Goal: Task Accomplishment & Management: Use online tool/utility

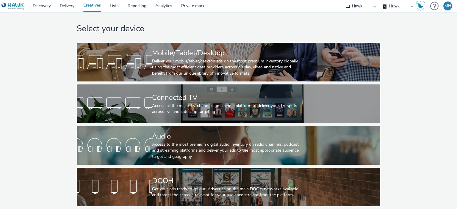
scroll to position [10, 0]
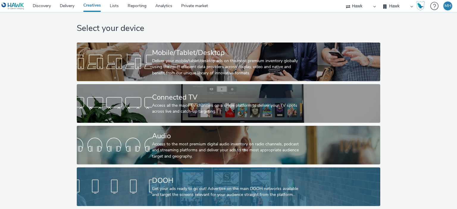
click at [203, 186] on div "Get your ads ready to go out! Advertise on the main DOOH networks available and…" at bounding box center [227, 192] width 150 height 12
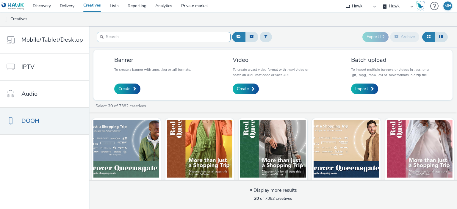
click at [172, 39] on input "text" at bounding box center [164, 37] width 134 height 10
paste input "GBR_Visa_ABM_D6_Static_1080x1920_10"_20250808 ; APAC_MakingPayments_QR"
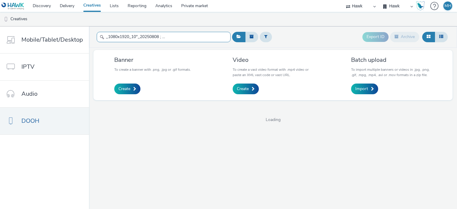
type input "GBR_Visa_ABM_D6_Static_1080x1920_10"_20250808 ; APAC_MakingPayments_QR"
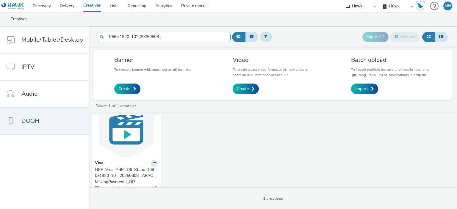
scroll to position [31, 0]
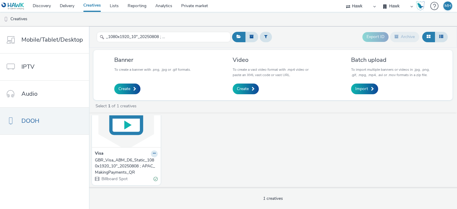
click at [126, 166] on div "GBR_Visa_ABM_D6_Static_1080x1920_10"_20250808 ; APAC_MakingPayments_QR" at bounding box center [125, 166] width 60 height 18
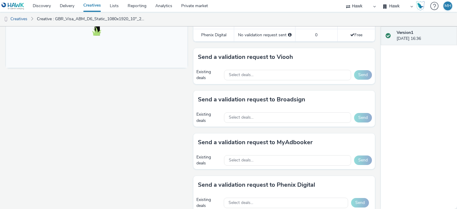
scroll to position [244, 0]
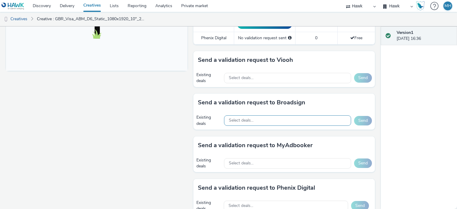
click at [272, 120] on div "Select deals..." at bounding box center [287, 120] width 127 height 10
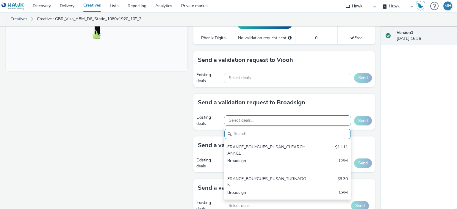
scroll to position [7, 0]
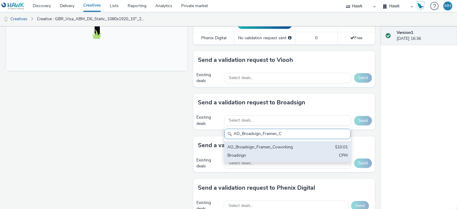
type input "AO_Broadsign_Framen_C"
click at [296, 153] on div "Broadsign" at bounding box center [266, 156] width 79 height 7
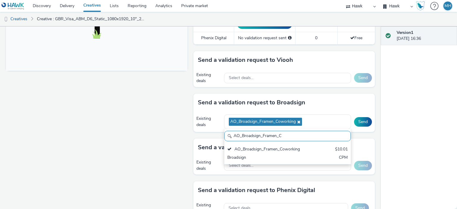
click at [348, 99] on div "Send a validation request to Broadsign" at bounding box center [283, 103] width 181 height 18
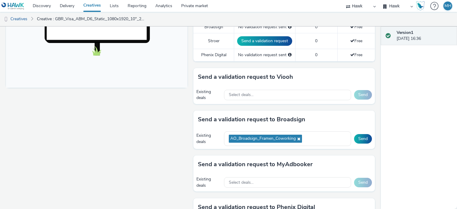
scroll to position [239, 0]
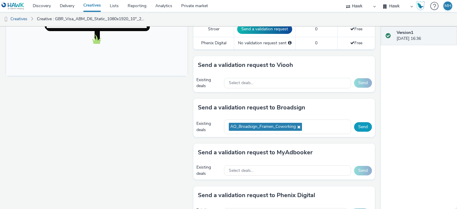
click at [362, 123] on button "Send" at bounding box center [363, 127] width 18 height 10
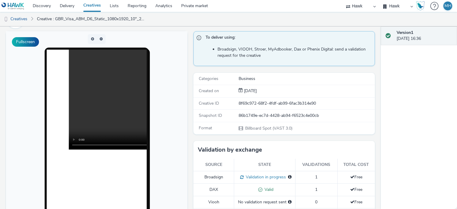
scroll to position [38, 0]
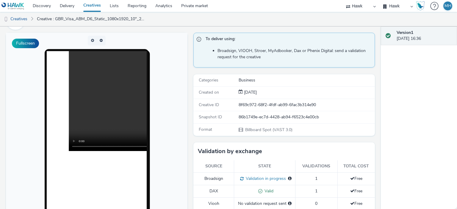
click at [96, 6] on link "Creatives" at bounding box center [92, 6] width 26 height 12
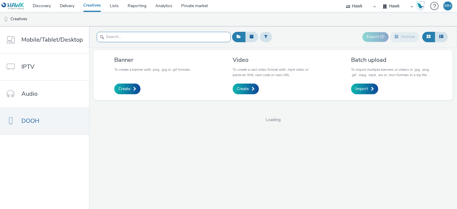
click at [121, 38] on input "text" at bounding box center [164, 37] width 134 height 10
paste input "GBR_Visa_ABM_D6_Static_1080x1920_10"_20250808 ; APAC_NewAnthem_QR"
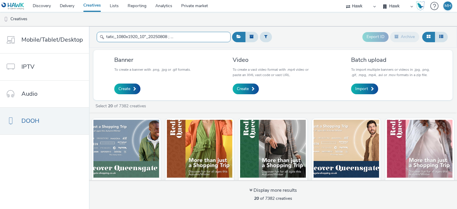
type input "GBR_Visa_ABM_D6_Static_1080x1920_10"_20250808 ; APAC_NewAnthem_QR"
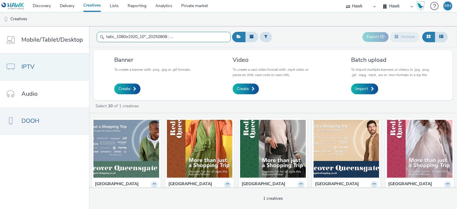
scroll to position [0, 0]
drag, startPoint x: 217, startPoint y: 37, endPoint x: 66, endPoint y: 59, distance: 152.8
click at [66, 59] on div "Mobile/Tablet/Desktop IPTV Audio DOOH GBR_Visa_ABM_D6_Static_1080x1920_10"_2025…" at bounding box center [228, 117] width 457 height 183
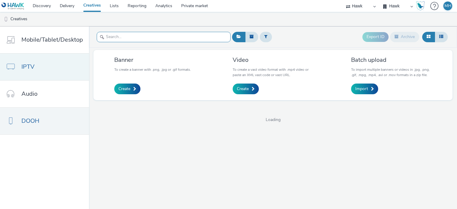
paste input "GBR_Visa_ABM_D6_Static_1080x1920_10"_20250808 ; APAC_NewAnthem_QR"
type input "GBR_Visa_ABM_D6_Static_1080x1920_10"_20250808 ; APAC_NewAnthem_QR"
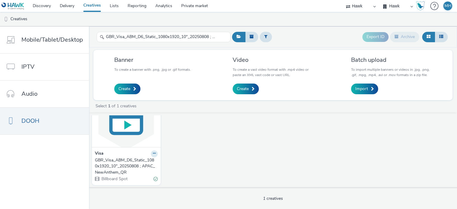
click at [126, 165] on div "GBR_Visa_ABM_D6_Static_1080x1920_10"_20250808 ; APAC_NewAnthem_QR" at bounding box center [125, 166] width 60 height 18
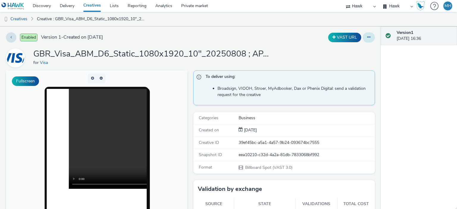
click at [365, 40] on button at bounding box center [369, 37] width 12 height 10
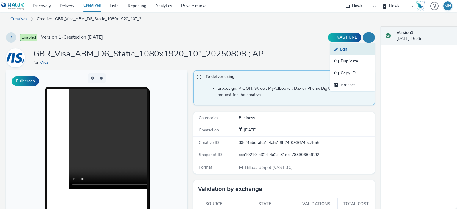
click at [360, 50] on link "Edit" at bounding box center [352, 49] width 45 height 12
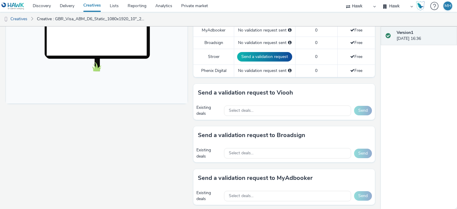
scroll to position [213, 0]
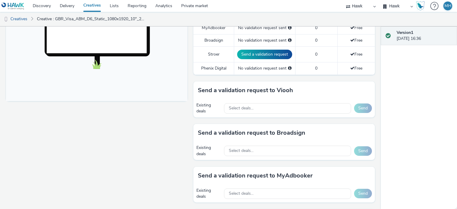
click at [281, 156] on div "Select deals..." at bounding box center [287, 151] width 127 height 12
click at [277, 148] on div "Select deals..." at bounding box center [287, 151] width 127 height 10
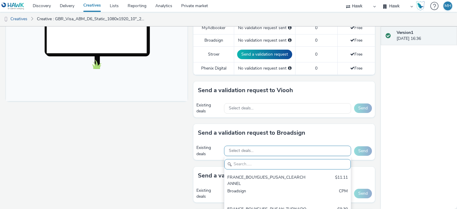
paste input "GBR_Visa_ABM_D6_Static_1080x1920_10"_20250808 ; APAC_NewAnthem_QR"
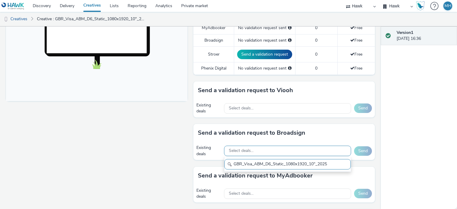
scroll to position [0, 0]
type input "G"
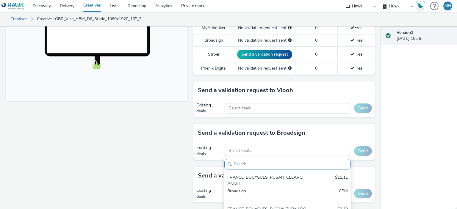
paste input "AO_Broadsign_Framen_Coworking"
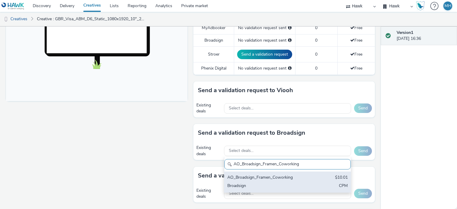
type input "AO_Broadsign_Framen_Coworking"
click at [258, 186] on div "Broadsign" at bounding box center [266, 186] width 79 height 7
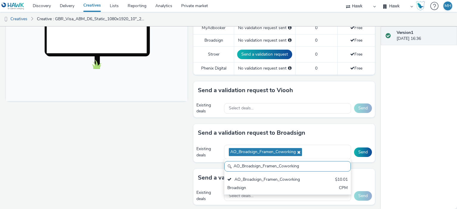
click at [328, 128] on div "Send a validation request to Broadsign" at bounding box center [283, 133] width 181 height 18
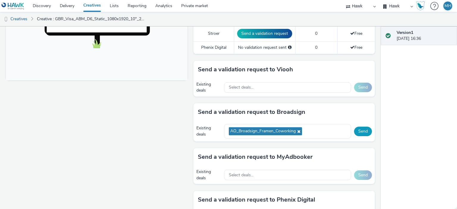
scroll to position [238, 0]
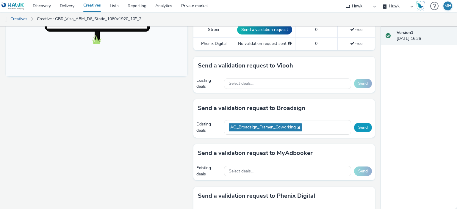
click at [365, 125] on button "Send" at bounding box center [363, 128] width 18 height 10
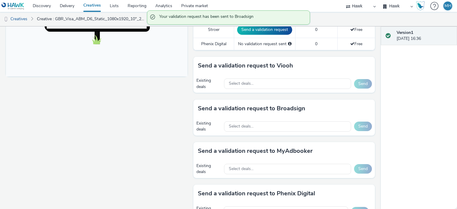
click at [382, 119] on div "Version 1 [DATE] 16:36" at bounding box center [419, 117] width 76 height 183
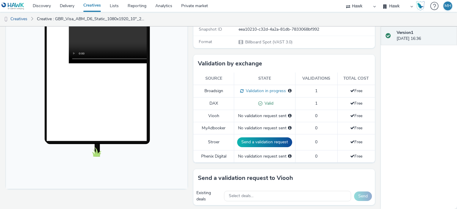
scroll to position [0, 0]
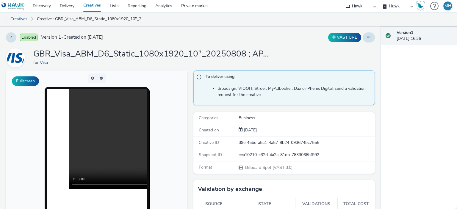
click at [97, 5] on link "Creatives" at bounding box center [92, 6] width 26 height 12
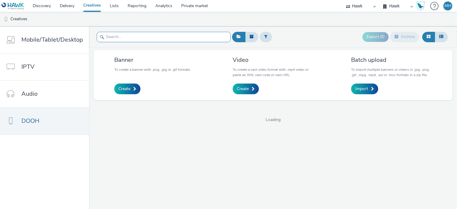
click at [124, 38] on input "text" at bounding box center [164, 37] width 134 height 10
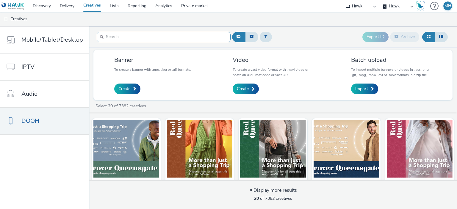
paste input "GBR_Visa_ABM_D6_Static_1080x1920_10"_20250808 ; APAC_RetailBank_QR"
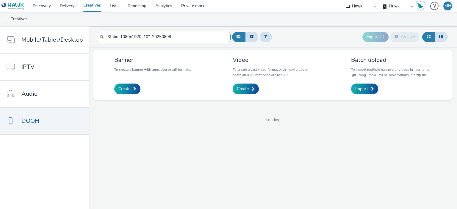
type input "GBR_Visa_ABM_D6_Static_1080x1920_10"_20250808 ; APAC_RetailBank_QR"
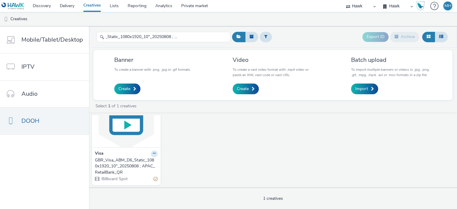
scroll to position [0, 0]
click at [221, 34] on input "GBR_Visa_ABM_D6_Static_1080x1920_10"_20250808 ; APAC_RetailBank_QR" at bounding box center [164, 37] width 134 height 10
drag, startPoint x: 106, startPoint y: 37, endPoint x: 218, endPoint y: 47, distance: 112.9
click at [218, 47] on div "GBR_Visa_ABM_D6_Static_1080x1920_10"_20250808 ; APAC_RetailBank_QR Export ID Ar…" at bounding box center [273, 117] width 368 height 183
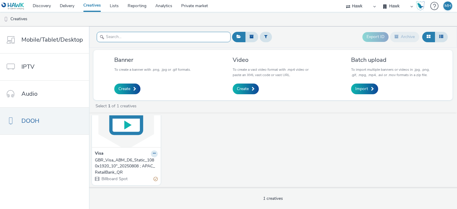
scroll to position [0, 0]
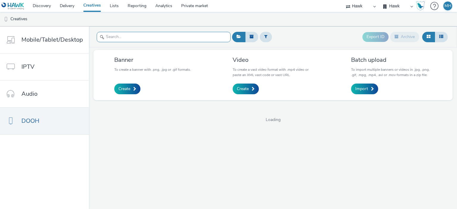
paste input "GBR_Visa_ABM_D6_Static_1080x1920_15"_20250808 ; APAC_MakingPayments_QR"
type input "GBR_Visa_ABM_D6_Static_1080x1920_15"_20250808 ; APAC_MakingPayments_QR"
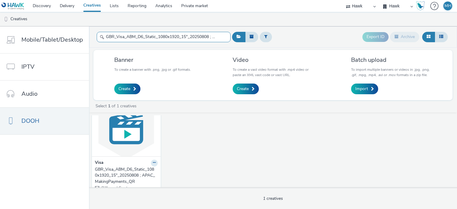
scroll to position [21, 0]
drag, startPoint x: 145, startPoint y: 154, endPoint x: 148, endPoint y: 163, distance: 9.3
click at [148, 163] on div "Visa" at bounding box center [126, 163] width 63 height 7
click at [153, 163] on icon at bounding box center [154, 163] width 3 height 4
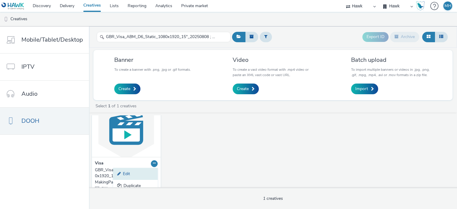
click at [136, 175] on link "Edit" at bounding box center [135, 174] width 45 height 12
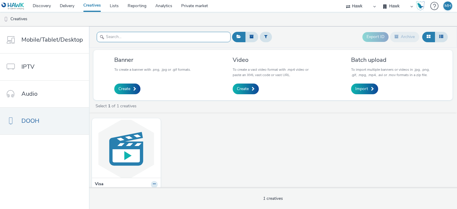
click at [175, 37] on input "text" at bounding box center [164, 37] width 134 height 10
paste input "GBR_Visa_ABM_D6_Static_1080x1920_15"_20250808 ; APAC_MakingPayments_QR"
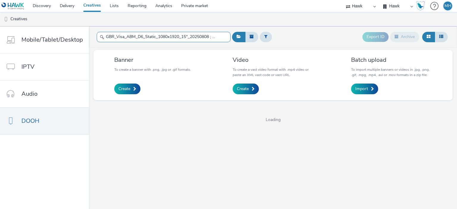
scroll to position [0, 52]
click at [175, 37] on input "GBR_Visa_ABM_D6_Static_1080x1920_15"_20250808 ; APAC_MakingPayments_QR" at bounding box center [164, 37] width 134 height 10
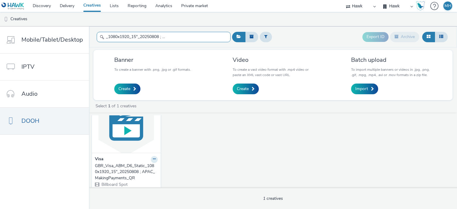
scroll to position [30, 0]
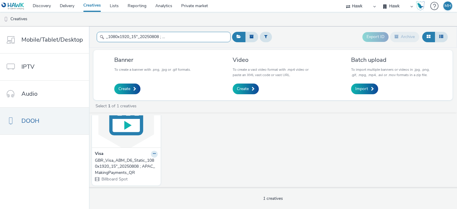
type input "GBR_Visa_ABM_D6_Static_1080x1920_15"_20250808 ; APAC_MakingPayments_QR"
click at [129, 166] on div "GBR_Visa_ABM_D6_Static_1080x1920_15"_20250808 ; APAC_MakingPayments_QR" at bounding box center [125, 167] width 60 height 18
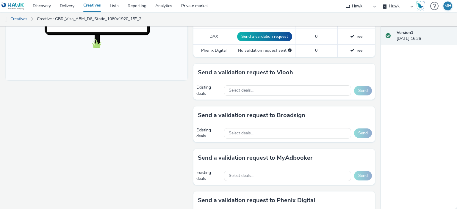
scroll to position [233, 0]
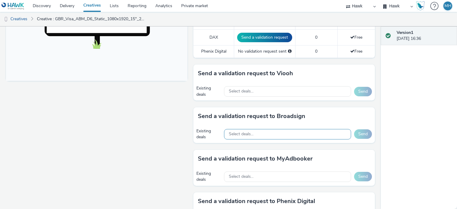
click at [284, 132] on div "Select deals..." at bounding box center [287, 134] width 127 height 10
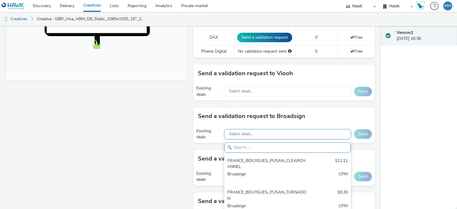
scroll to position [0, 0]
paste input "AO_Broadsign_Framen_Coworking"
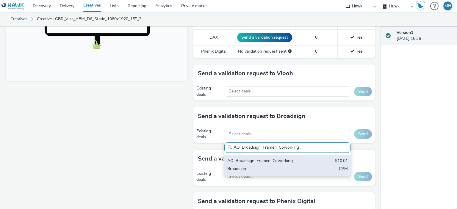
type input "AO_Broadsign_Framen_Coworking"
click at [283, 163] on div "AO_Broadsign_Framen_Coworking" at bounding box center [266, 161] width 79 height 7
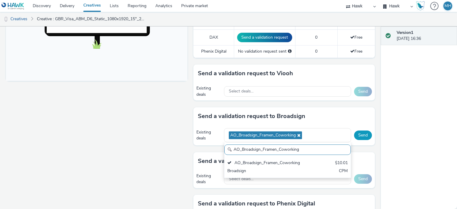
click at [359, 137] on button "Send" at bounding box center [363, 136] width 18 height 10
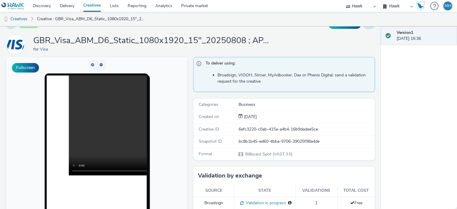
scroll to position [11, 0]
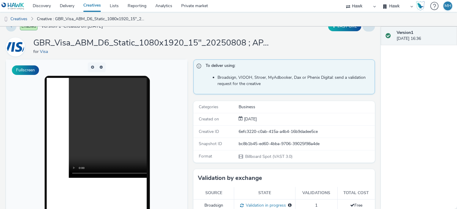
click at [381, 64] on div "Version 1 [DATE] 16:36" at bounding box center [419, 117] width 76 height 183
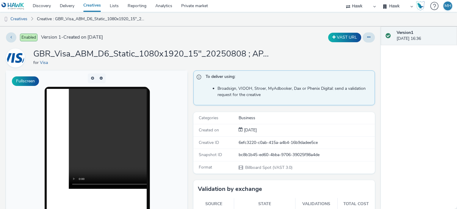
click at [100, 4] on link "Creatives" at bounding box center [92, 6] width 26 height 12
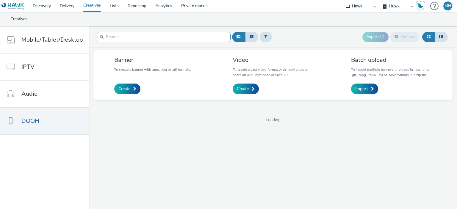
click at [122, 40] on input "text" at bounding box center [164, 37] width 134 height 10
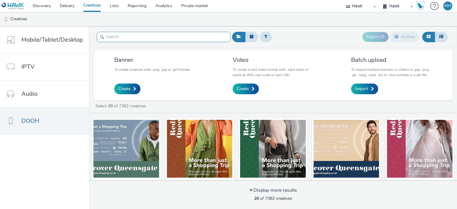
paste input "GBR_Visa_ABM_D6_Static_1080x1920_15"_20250808 ; APAC_NewAnthem_QR"
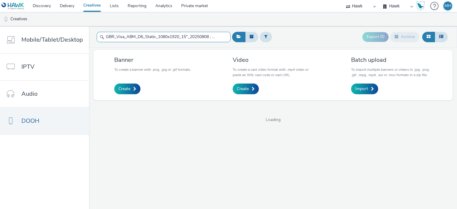
scroll to position [0, 44]
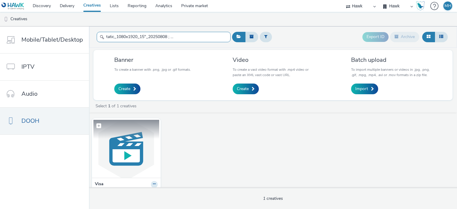
type input "GBR_Visa_ABM_D6_Static_1080x1920_15"_20250808 ; APAC_NewAnthem_QR"
click at [140, 170] on img at bounding box center [126, 149] width 66 height 58
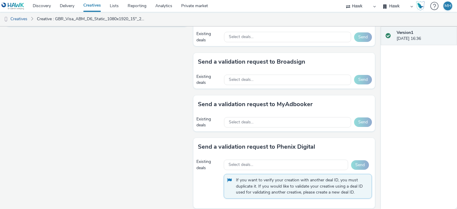
scroll to position [282, 0]
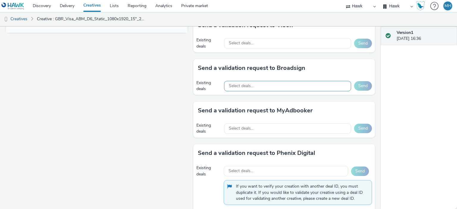
click at [281, 82] on div "Select deals..." at bounding box center [287, 86] width 127 height 10
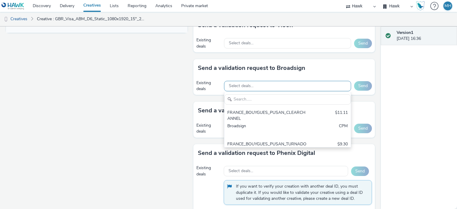
scroll to position [0, 0]
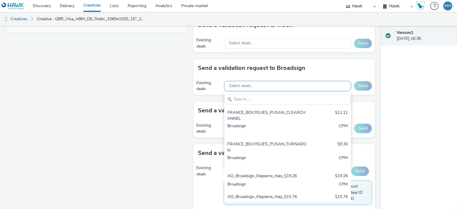
type input "GBR_Visa_ABM_D6_Static_1080x1920_15"_20250808 ; APAC_NewAnthem_QR"
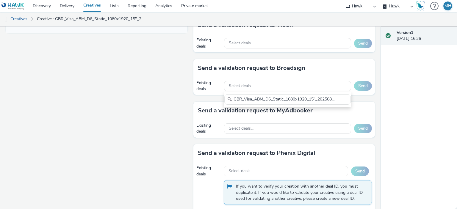
drag, startPoint x: 336, startPoint y: 98, endPoint x: 200, endPoint y: 121, distance: 137.6
click at [190, 110] on div "To deliver using: Broadsign, VIOOH, [PERSON_NAME], MyAdbooker, Dax or Phenix Di…" at bounding box center [282, 49] width 184 height 521
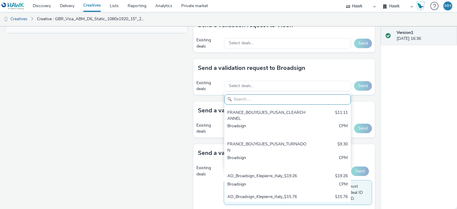
click at [250, 101] on input "text" at bounding box center [287, 99] width 126 height 10
paste input "AO_Broadsign_Framen_Coworking"
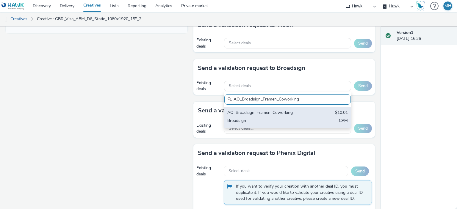
type input "AO_Broadsign_Framen_Coworking"
click at [258, 112] on div "AO_Broadsign_Framen_Coworking" at bounding box center [266, 113] width 79 height 7
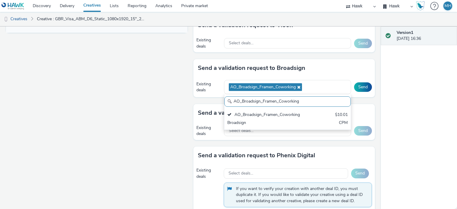
click at [325, 54] on div "Send a validation request to Viooh Existing deals Select deals... Send" at bounding box center [283, 37] width 181 height 43
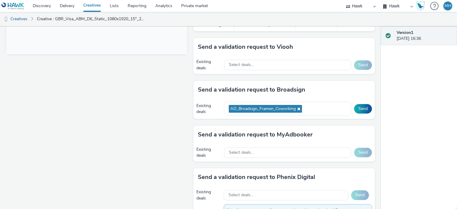
scroll to position [255, 0]
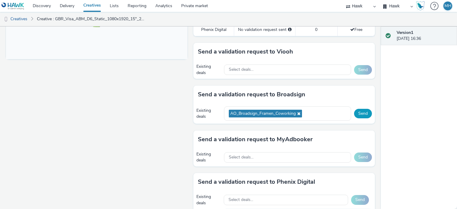
click at [361, 114] on button "Send" at bounding box center [363, 114] width 18 height 10
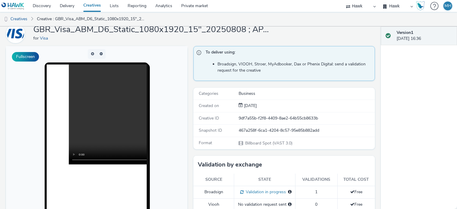
scroll to position [0, 0]
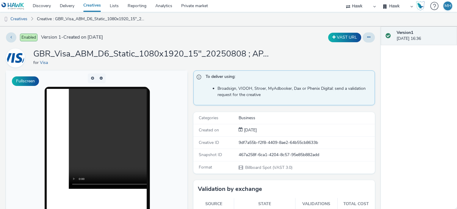
click at [95, 8] on link "Creatives" at bounding box center [92, 6] width 26 height 12
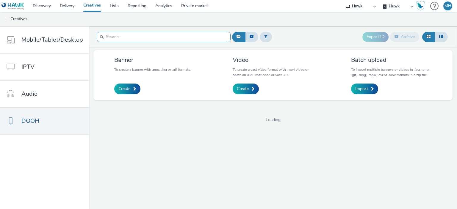
click at [120, 43] on div at bounding box center [164, 37] width 134 height 15
click at [117, 38] on input "text" at bounding box center [164, 37] width 134 height 10
paste input "GBR_Visa_ABM_D6_Static_1080x1920_20250808 ; APAC_MakingPayments_QR 16%"
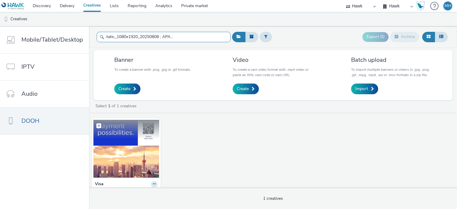
type input "GBR_Visa_ABM_D6_Static_1080x1920_20250808 ; APAC_MakingPayments_QR"
click at [139, 159] on img at bounding box center [126, 149] width 66 height 58
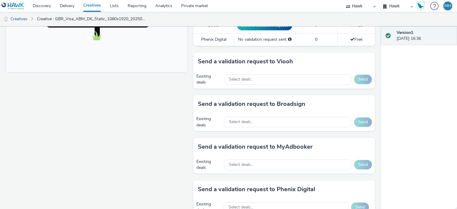
scroll to position [245, 0]
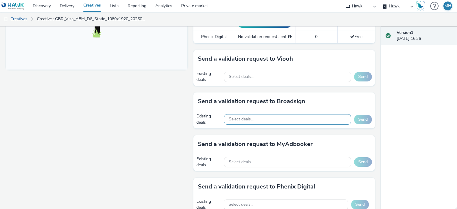
click at [276, 115] on div "Select deals..." at bounding box center [287, 119] width 127 height 10
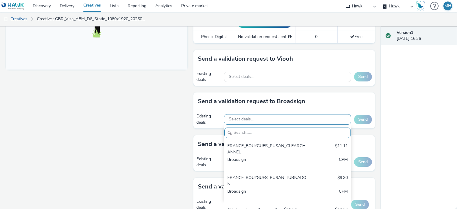
paste input "AO_Broadsign_Framen_Coworking"
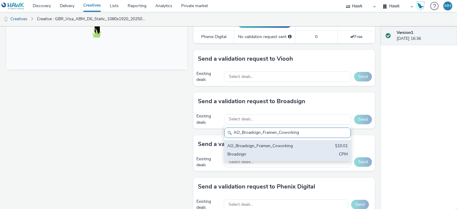
type input "AO_Broadsign_Framen_Coworking"
click at [276, 153] on div "Broadsign" at bounding box center [266, 154] width 79 height 7
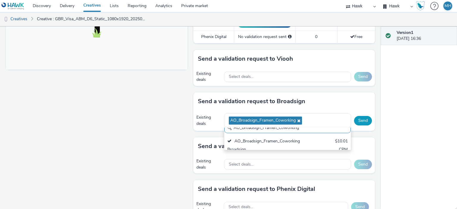
click at [362, 117] on button "Send" at bounding box center [363, 121] width 18 height 10
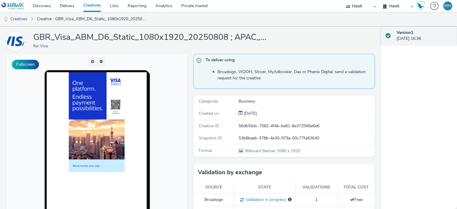
scroll to position [0, 0]
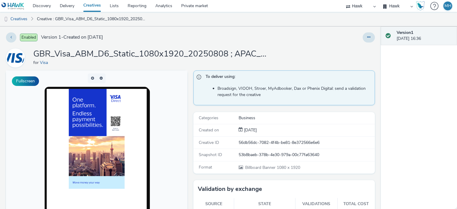
click at [90, 6] on link "Creatives" at bounding box center [92, 6] width 26 height 12
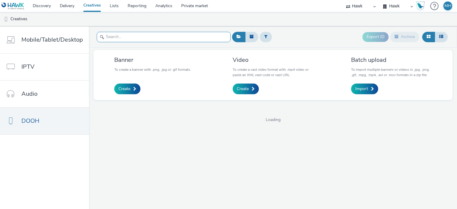
click at [129, 42] on input "text" at bounding box center [164, 37] width 134 height 10
paste input "GBR_Visa_ABM_D6_Static_1080x1920_20250808 ; APAC_NewAnthem_QR"
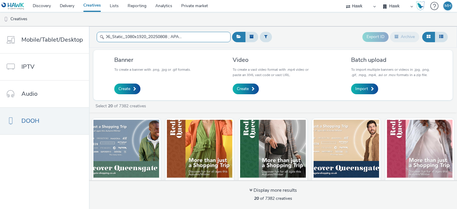
type input "GBR_Visa_ABM_D6_Static_1080x1920_20250808 ; APAC_NewAnthem_QR"
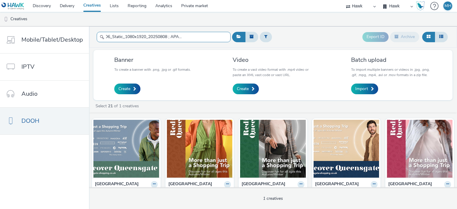
click at [224, 38] on input "GBR_Visa_ABM_D6_Static_1080x1920_20250808 ; APAC_NewAnthem_QR" at bounding box center [164, 37] width 134 height 10
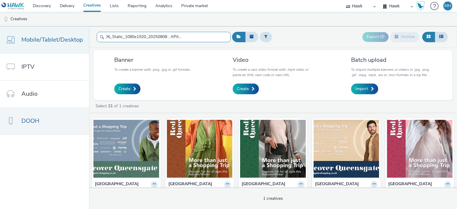
scroll to position [0, 0]
drag, startPoint x: 218, startPoint y: 36, endPoint x: 61, endPoint y: 33, distance: 157.1
click at [61, 33] on div "Mobile/Tablet/Desktop IPTV Audio DOOH GBR_Visa_ABM_D6_Static_1080x1920_20250808…" at bounding box center [228, 117] width 457 height 183
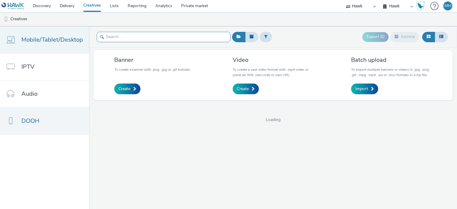
paste input "GBR_Visa_ABM_D6_Static_1080x1920_20250808 ; APAC_NewAnthem_QR"
type input "GBR_Visa_ABM_D6_Static_1080x1920_20250808 ; APAC_NewAnthem_QR"
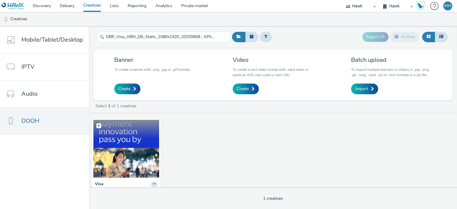
click at [144, 157] on img at bounding box center [126, 149] width 66 height 58
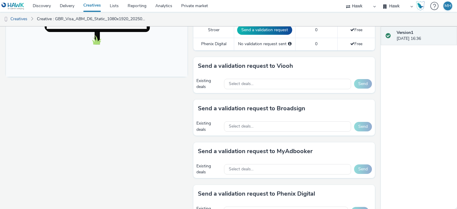
scroll to position [239, 0]
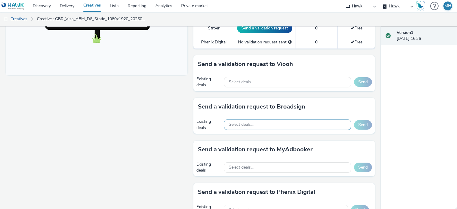
click at [257, 126] on div "Select deals..." at bounding box center [287, 125] width 127 height 10
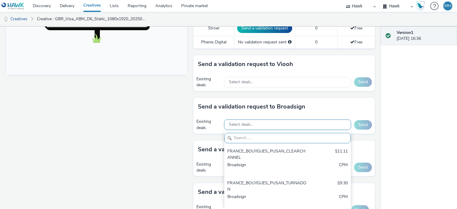
paste input "AO_Broadsign_Framen_Coworking"
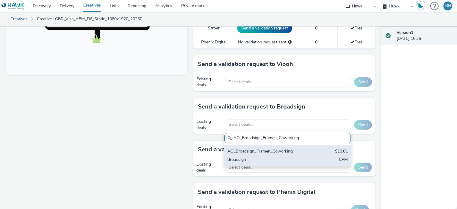
type input "AO_Broadsign_Framen_Coworking"
click at [261, 148] on div "AO_Broadsign_Framen_Coworking" at bounding box center [266, 151] width 79 height 7
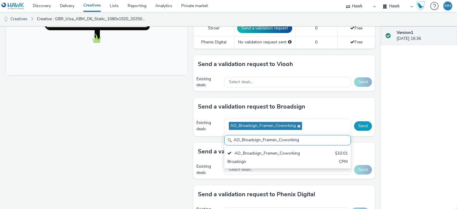
click at [362, 127] on button "Send" at bounding box center [363, 126] width 18 height 10
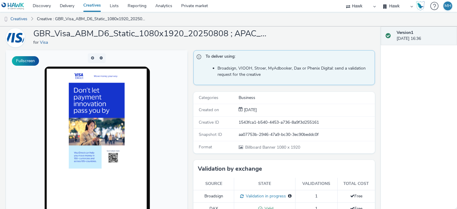
scroll to position [0, 0]
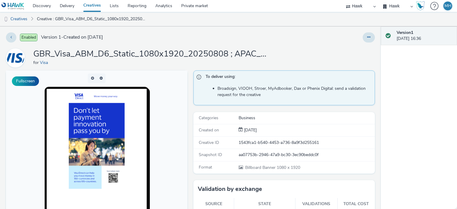
click at [92, 6] on link "Creatives" at bounding box center [92, 6] width 26 height 12
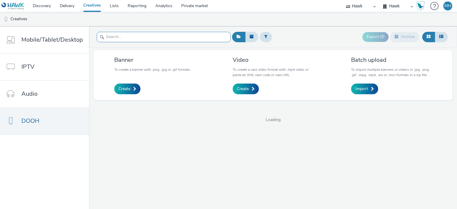
click at [146, 35] on input "text" at bounding box center [164, 37] width 134 height 10
paste input "GBR_Visa_ABM_D6_Static_1080x1920_20250808 ; APAC_RetailBank_QR"
type input "G"
paste input "GBR_Visa_ABM_D6_Static_1080x1920_20250808 ; APAC_RetailBank_QR"
type input "GBR_Visa_ABM_D6_Static_1080x1920_20250808 ; APAC_RetailBank_QR"
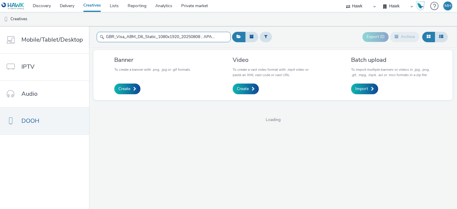
scroll to position [0, 32]
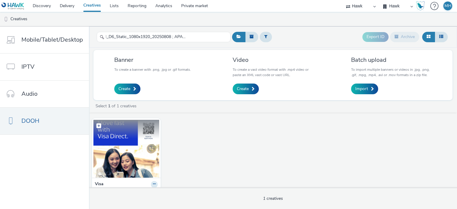
click at [117, 152] on img at bounding box center [126, 149] width 66 height 58
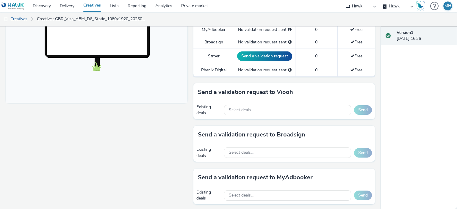
scroll to position [212, 0]
click at [288, 146] on div "Select deals..." at bounding box center [287, 152] width 127 height 12
click at [289, 152] on div "Select deals..." at bounding box center [287, 152] width 127 height 10
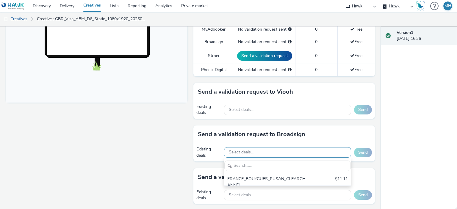
scroll to position [0, 0]
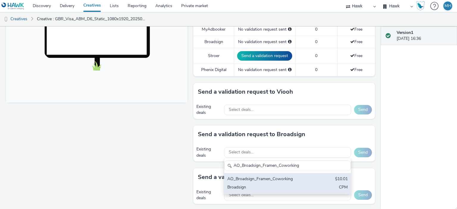
type input "AO_Broadsign_Framen_Coworking"
click at [293, 184] on div "Broadsign" at bounding box center [266, 187] width 79 height 7
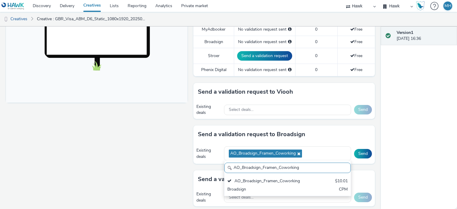
click at [394, 147] on div "Version 1 [DATE] 16:36" at bounding box center [419, 117] width 76 height 183
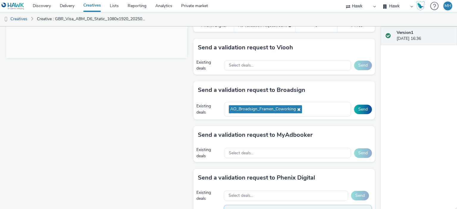
scroll to position [255, 0]
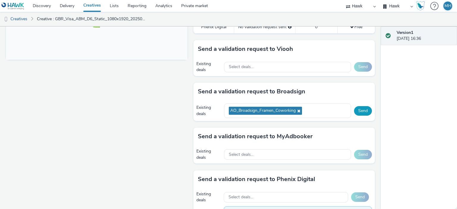
click at [357, 108] on button "Send" at bounding box center [363, 111] width 18 height 10
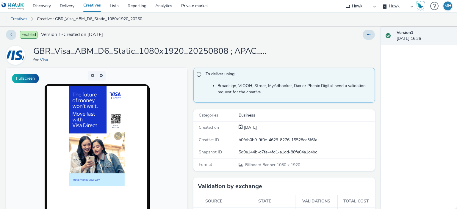
scroll to position [0, 0]
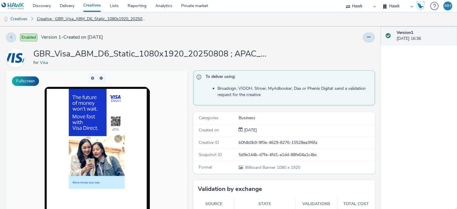
click at [132, 18] on link "Creative : GBR_Visa_ABM_D6_Static_1080x1920_20250808 ; APAC_RetailBank_QR" at bounding box center [91, 19] width 114 height 14
click at [140, 15] on link "Creative : GBR_Visa_ABM_D6_Static_1080x1920_20250808 ; APAC_RetailBank_QR" at bounding box center [91, 19] width 114 height 14
click at [137, 22] on link "Creative : GBR_Visa_ABM_D6_Static_1080x1920_20250808 ; APAC_RetailBank_QR" at bounding box center [91, 19] width 114 height 14
click at [135, 19] on link "Creative : GBR_Visa_ABM_D6_Static_1080x1920_20250808 ; APAC_RetailBank_QR" at bounding box center [91, 19] width 114 height 14
click at [26, 19] on link "Creatives" at bounding box center [15, 19] width 30 height 14
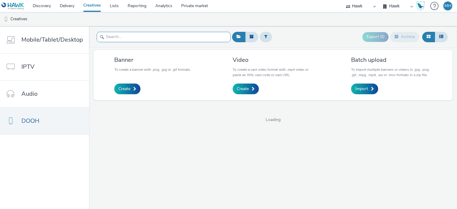
click at [124, 40] on input "text" at bounding box center [164, 37] width 134 height 10
paste input "GBR_Visa_ABM_D6_Static_1080x1920_5"_20250808 ; APAC_MakingPayments_QR"
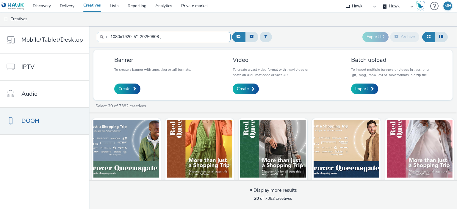
type input "GBR_Visa_ABM_D6_Static_1080x1920_5"_20250808 ; APAC_MakingPayments_QR"
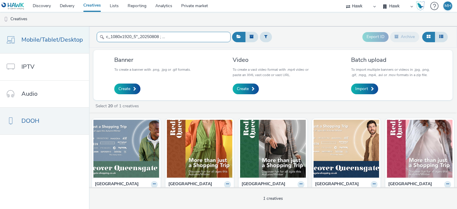
scroll to position [0, 0]
drag, startPoint x: 222, startPoint y: 40, endPoint x: 70, endPoint y: 39, distance: 152.3
click at [71, 39] on div "Mobile/Tablet/Desktop IPTV Audio DOOH GBR_Visa_ABM_D6_Static_1080x1920_5"_20250…" at bounding box center [228, 117] width 457 height 183
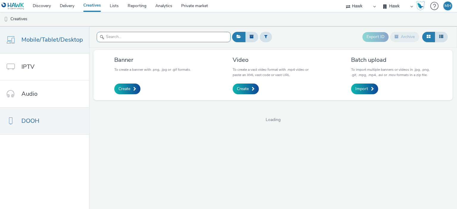
paste input "GBR_Visa_ABM_D6_Static_1080x1920_5"_20250808 ; APAC_MakingPayments_QR"
type input "GBR_Visa_ABM_D6_Static_1080x1920_5"_20250808 ; APAC_MakingPayments_QR"
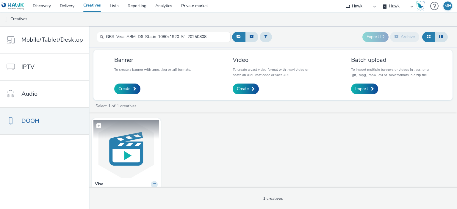
click at [145, 146] on img at bounding box center [126, 149] width 66 height 58
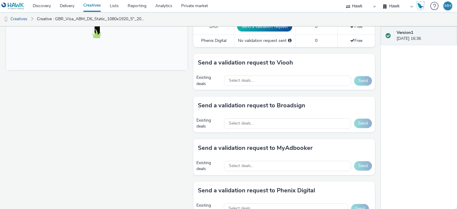
scroll to position [246, 0]
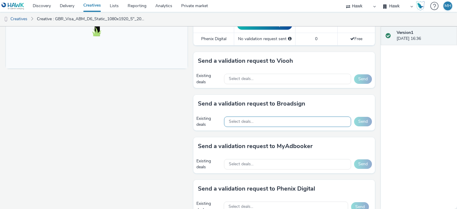
click at [305, 119] on div "Select deals..." at bounding box center [287, 122] width 127 height 10
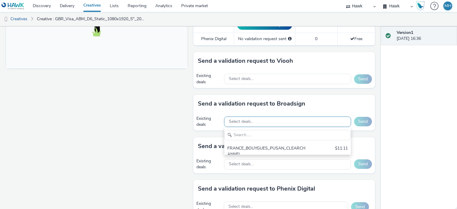
scroll to position [0, 0]
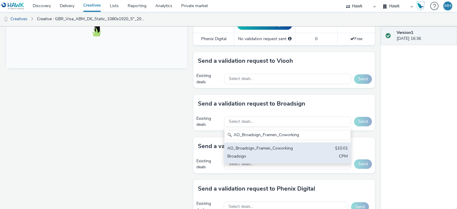
type input "AO_Broadsign_Framen_Coworking"
click at [306, 145] on div "AO_Broadsign_Framen_Coworking $10.01 Broadsign CPM" at bounding box center [287, 152] width 126 height 21
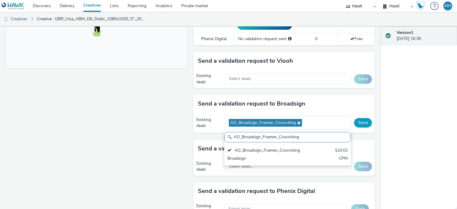
click at [362, 120] on button "Send" at bounding box center [363, 123] width 18 height 10
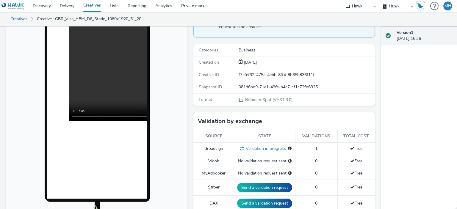
scroll to position [69, 0]
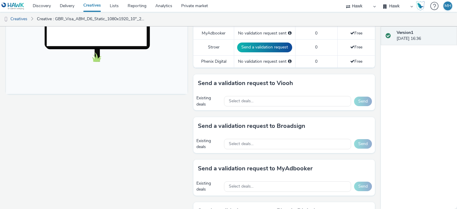
scroll to position [227, 0]
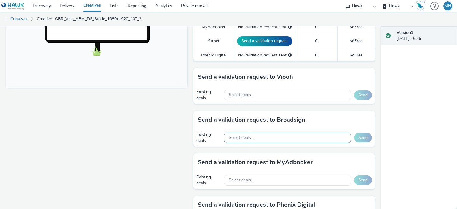
click at [271, 133] on div "Select deals..." at bounding box center [287, 138] width 127 height 10
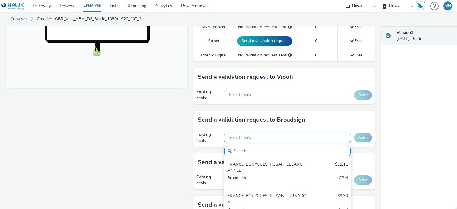
paste input "AO_Broadsign_Framen_Coworking"
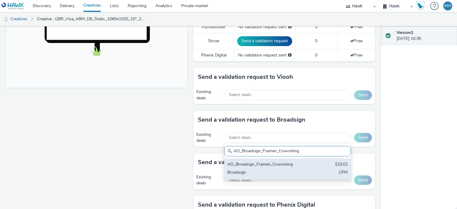
type input "AO_Broadsign_Framen_Coworking"
click at [286, 164] on div "AO_Broadsign_Framen_Coworking" at bounding box center [266, 164] width 79 height 7
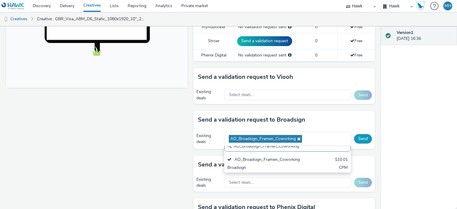
click at [361, 139] on button "Send" at bounding box center [363, 139] width 18 height 10
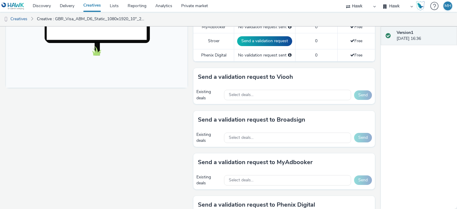
drag, startPoint x: 382, startPoint y: 76, endPoint x: 407, endPoint y: 124, distance: 54.1
click at [407, 124] on div "Version 1 [DATE] 16:36" at bounding box center [419, 117] width 76 height 183
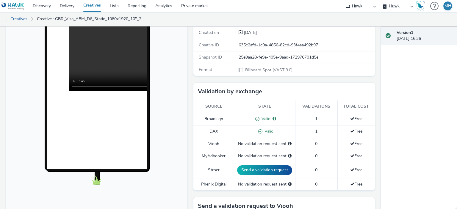
scroll to position [95, 0]
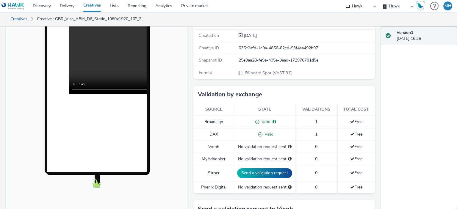
click at [367, 65] on div "Snapshot ID 25e9aa28-fe9e-405e-9aad-172976701d5e" at bounding box center [283, 60] width 181 height 12
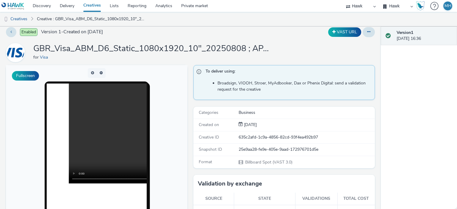
scroll to position [0, 0]
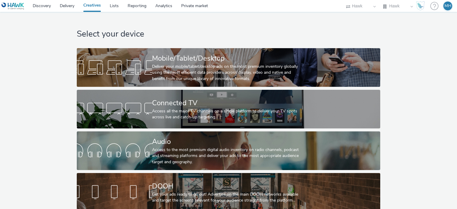
scroll to position [10, 0]
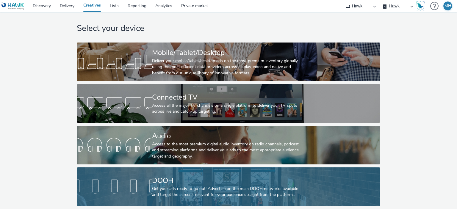
click at [203, 167] on div "DOOH Get your ads ready to go out! Advertise on the main DOOH networks availabl…" at bounding box center [227, 186] width 150 height 39
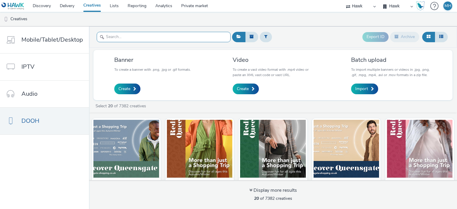
click at [170, 38] on input "text" at bounding box center [164, 37] width 134 height 10
paste input "GBR_Visa_ABM_D6_Static_1080x1920_5"_20250808 ; APAC_NewAnthem_QR"
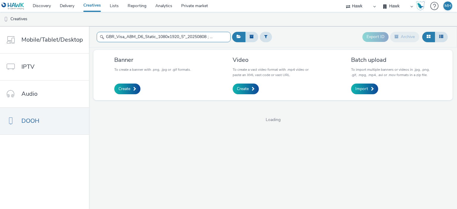
scroll to position [0, 41]
type input "GBR_Visa_ABM_D6_Static_1080x1920_5"_20250808 ; APAC_NewAnthem_QR"
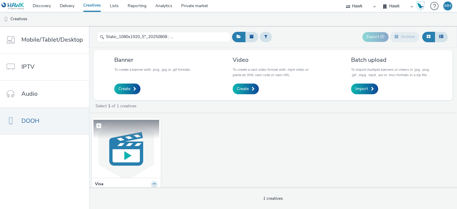
click at [133, 159] on img at bounding box center [126, 149] width 66 height 58
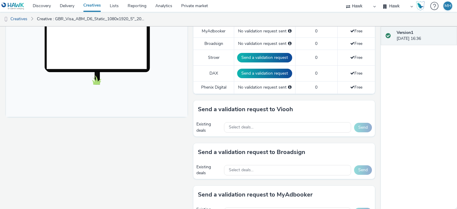
scroll to position [201, 0]
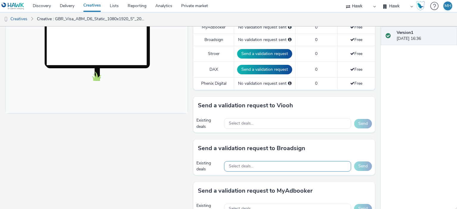
click at [241, 164] on span "Select deals..." at bounding box center [241, 166] width 25 height 5
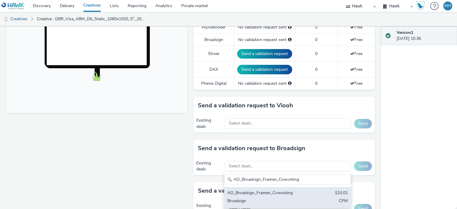
type input "AO_Broadsign_Framen_Coworking"
click at [262, 193] on div "AO_Broadsign_Framen_Coworking" at bounding box center [266, 193] width 79 height 7
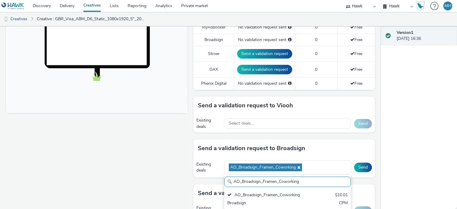
click at [335, 139] on div "Send a validation request to Broadsign" at bounding box center [283, 148] width 181 height 18
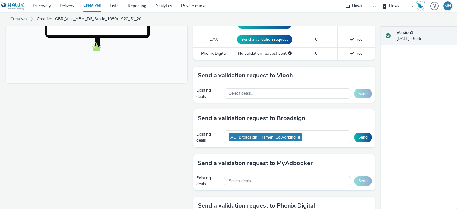
scroll to position [231, 0]
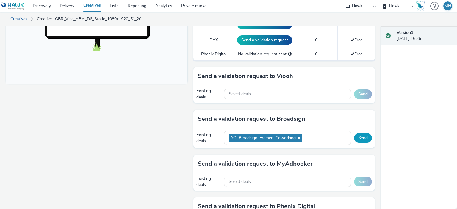
click at [357, 134] on button "Send" at bounding box center [363, 138] width 18 height 10
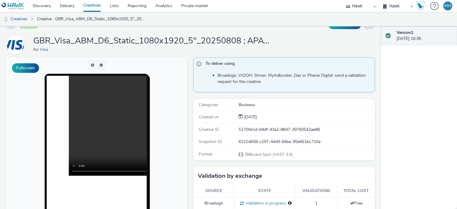
scroll to position [0, 0]
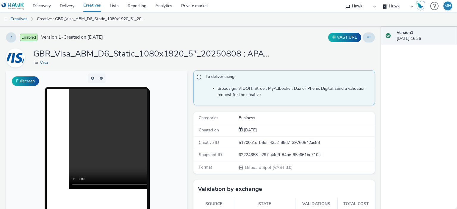
click at [98, 8] on link "Creatives" at bounding box center [92, 6] width 26 height 12
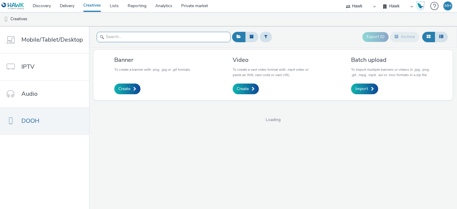
click at [122, 40] on input "text" at bounding box center [164, 37] width 134 height 10
paste input "GBR_Visa_ABM_D6_Static_1080x1920_5"_20250808 ; APAC_RetailBank_QR 16%"
type input "GBR_Visa_ABM_D6_Static_1080x1920_5"_20250808 ; APAC_RetailBank_QR"
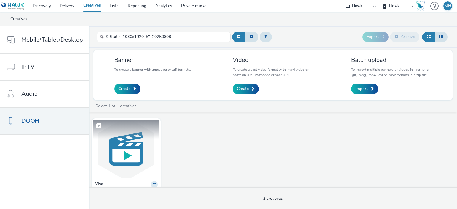
click at [106, 152] on img at bounding box center [126, 149] width 66 height 58
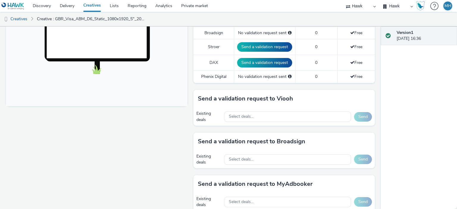
scroll to position [213, 0]
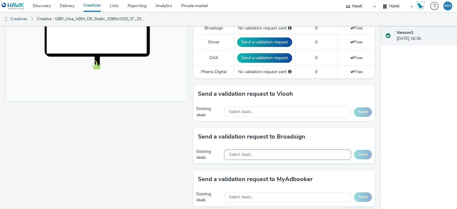
click at [272, 154] on div "Select deals..." at bounding box center [287, 155] width 127 height 10
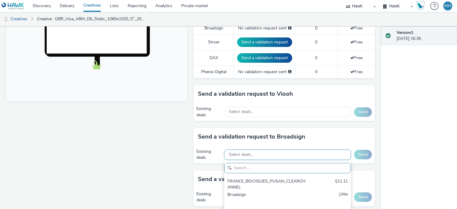
scroll to position [7, 0]
paste input "AO_Broadsign_Framen_Coworking"
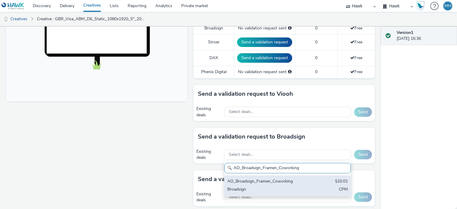
type input "AO_Broadsign_Framen_Coworking"
click at [281, 176] on div "AO_Broadsign_Framen_Coworking $10.01 Broadsign CPM" at bounding box center [287, 185] width 126 height 21
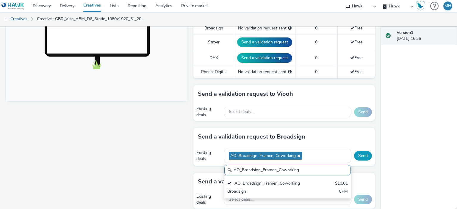
click at [358, 158] on button "Send" at bounding box center [363, 156] width 18 height 10
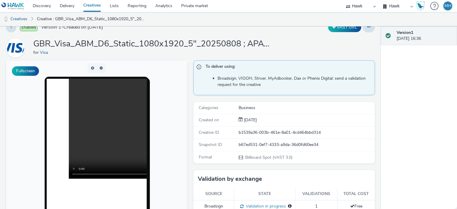
scroll to position [0, 0]
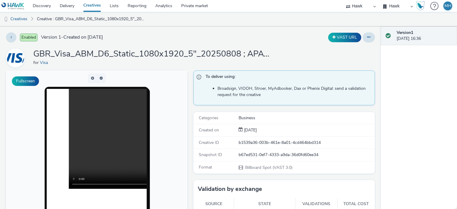
click at [100, 4] on link "Creatives" at bounding box center [92, 6] width 26 height 12
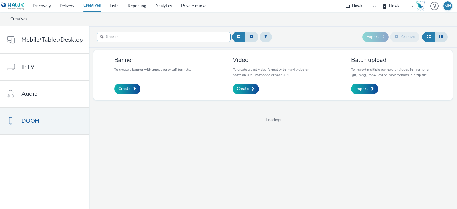
click at [122, 37] on input "text" at bounding box center [164, 37] width 134 height 10
paste input "GBR_Visa_ABM_D6_Static_1920x1080_10"_20250808 ; APAC_MakingPayments_QR"
type input "GBR_Visa_ABM_D6_Static_1920x1080_10"_20250808 ; APAC_MakingPayments_QR"
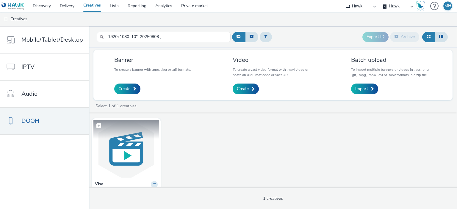
scroll to position [0, 0]
click at [124, 131] on figcaption at bounding box center [126, 129] width 66 height 19
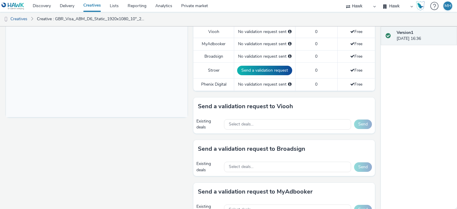
scroll to position [199, 0]
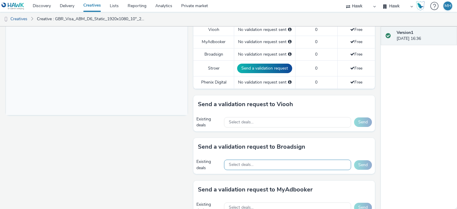
click at [272, 161] on div "Select deals..." at bounding box center [287, 165] width 127 height 10
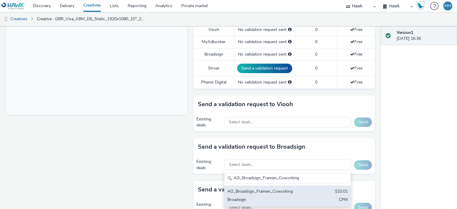
type input "AO_Broadsign_Framen_Coworking"
click at [274, 193] on div "AO_Broadsign_Framen_Coworking" at bounding box center [266, 192] width 79 height 7
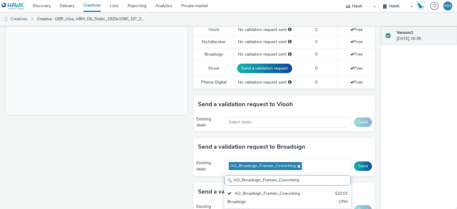
click at [390, 155] on div "Version 1 [DATE] 16:36" at bounding box center [419, 117] width 76 height 183
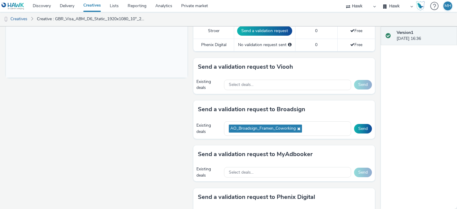
scroll to position [239, 0]
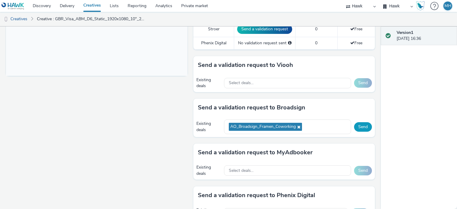
click at [361, 127] on button "Send" at bounding box center [363, 127] width 18 height 10
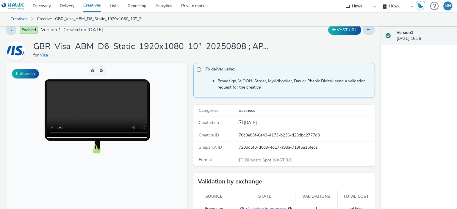
scroll to position [0, 0]
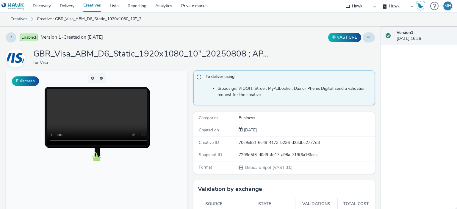
click at [96, 6] on link "Creatives" at bounding box center [92, 6] width 26 height 12
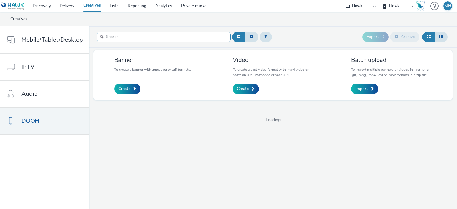
click at [161, 40] on input "text" at bounding box center [164, 37] width 134 height 10
paste input "GBR_Visa_ABM_D6_Static_1920x1080_10"_20250808 ; APAC_NewAnthem_QR"
type input "GBR_Visa_ABM_D6_Static_1920x1080_10"_20250808 ; APAC_NewAnthem_QR"
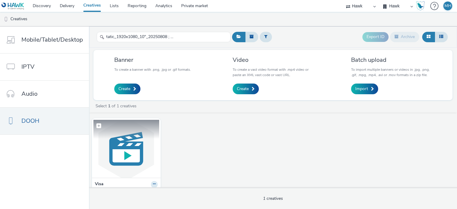
scroll to position [0, 0]
click at [134, 146] on img at bounding box center [126, 149] width 66 height 58
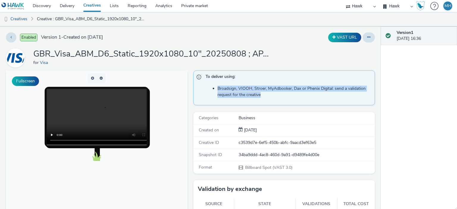
drag, startPoint x: 376, startPoint y: 72, endPoint x: 376, endPoint y: 91, distance: 19.0
click at [378, 94] on div "Enabled Version 1 - Created on 08 August 2025 VAST URL GBR_Visa_ABM_D6_Static_1…" at bounding box center [190, 117] width 381 height 183
click at [375, 90] on div "Enabled Version 1 - Created on 08 August 2025 VAST URL GBR_Visa_ABM_D6_Static_1…" at bounding box center [190, 117] width 381 height 183
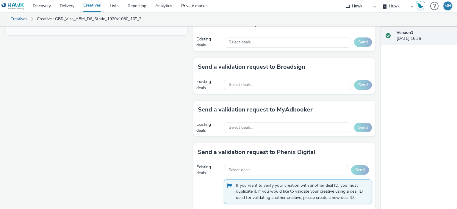
scroll to position [284, 0]
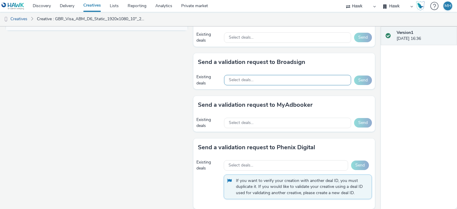
click at [288, 77] on div "Select deals..." at bounding box center [287, 80] width 127 height 10
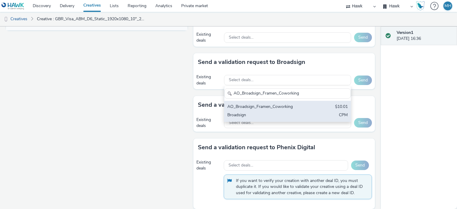
type input "AO_Broadsign_Framen_Coworking"
click at [276, 110] on div "AO_Broadsign_Framen_Coworking $10.01 Broadsign CPM" at bounding box center [287, 111] width 126 height 21
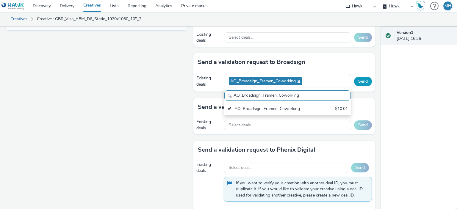
scroll to position [0, 0]
click at [357, 84] on button "Send" at bounding box center [363, 82] width 18 height 10
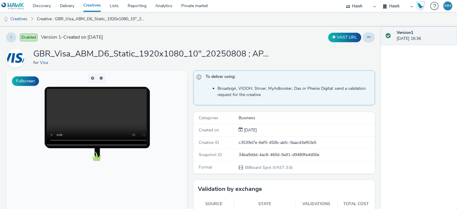
click at [93, 4] on link "Creatives" at bounding box center [92, 6] width 26 height 12
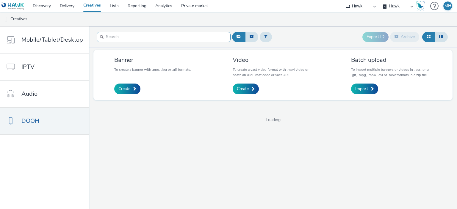
click at [157, 37] on input "text" at bounding box center [164, 37] width 134 height 10
paste input "GBR_Visa_ABM_D6_Static_1920x1080_10"_20250808 ; APAC_RetailBank_QR"
type input "GBR_Visa_ABM_D6_Static_1920x1080_10"_20250808 ; APAC_RetailBank_QR"
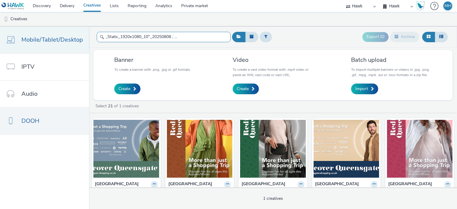
scroll to position [0, 0]
drag, startPoint x: 223, startPoint y: 39, endPoint x: 68, endPoint y: 30, distance: 154.6
click at [68, 30] on div "Mobile/Tablet/Desktop IPTV Audio DOOH GBR_Visa_ABM_D6_Static_1920x1080_10"_2025…" at bounding box center [228, 117] width 457 height 183
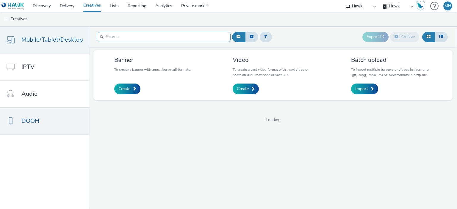
paste input "GBR_Visa_ABM_D6_Static_1920x1080_10"_20250808 ; APAC_RetailBank_QR"
type input "GBR_Visa_ABM_D6_Static_1920x1080_10"_20250808 ; APAC_RetailBank_QR"
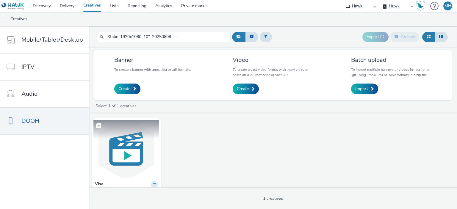
click at [126, 145] on img at bounding box center [126, 149] width 66 height 58
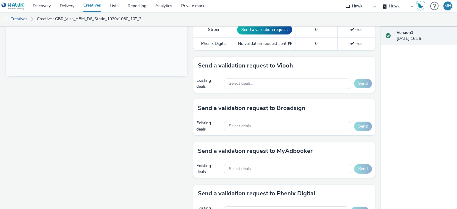
scroll to position [250, 0]
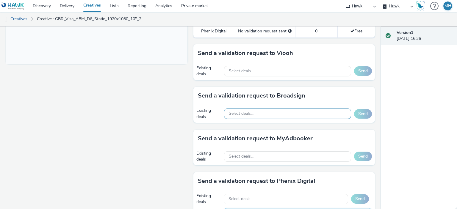
click at [280, 111] on div "Select deals..." at bounding box center [287, 114] width 127 height 10
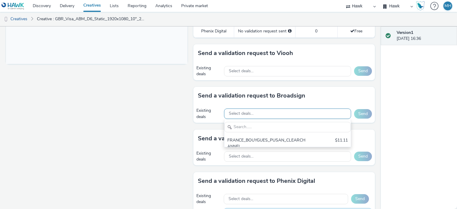
scroll to position [0, 0]
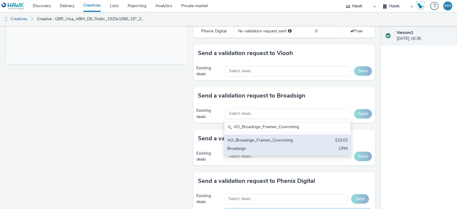
type input "AO_Broadsign_Framen_Coworking"
click at [293, 139] on div "AO_Broadsign_Framen_Coworking" at bounding box center [266, 140] width 79 height 7
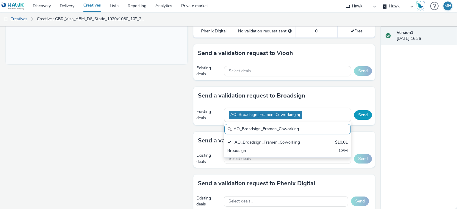
click at [358, 110] on button "Send" at bounding box center [363, 115] width 18 height 10
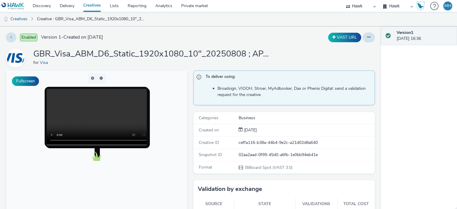
click at [87, 6] on link "Creatives" at bounding box center [92, 6] width 26 height 12
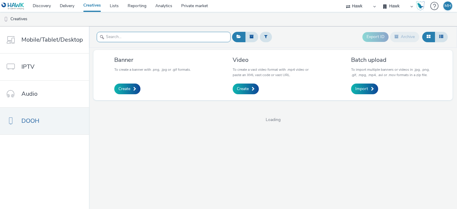
click at [132, 35] on input "text" at bounding box center [164, 37] width 134 height 10
paste input "GBR_Visa_ABM_D6_Static_1920x1080_20250808 ; APAC_MakingPayments_QR"
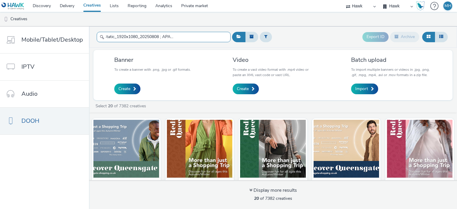
type input "GBR_Visa_ABM_D6_Static_1920x1080_20250808 ; APAC_MakingPayments_QR"
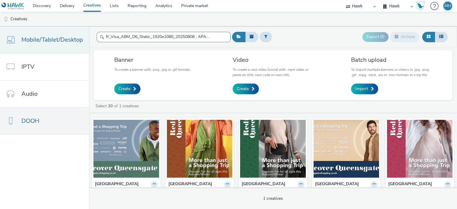
scroll to position [0, 0]
drag, startPoint x: 221, startPoint y: 38, endPoint x: 77, endPoint y: 38, distance: 143.6
click at [77, 38] on div "Mobile/Tablet/Desktop IPTV Audio DOOH GBR_Visa_ABM_D6_Static_1920x1080_20250808…" at bounding box center [228, 117] width 457 height 183
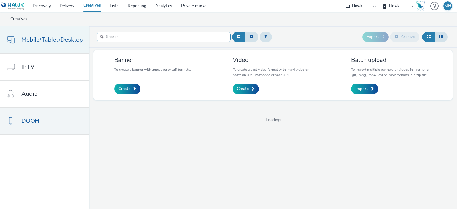
paste input "GBR_Visa_ABM_D6_Static_1920x1080_20250808 ; APAC_MakingPayments_QR"
type input "GBR_Visa_ABM_D6_Static_1920x1080_20250808 ; APAC_MakingPayments_QR"
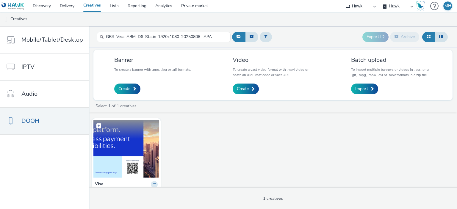
click at [113, 150] on img at bounding box center [126, 149] width 66 height 58
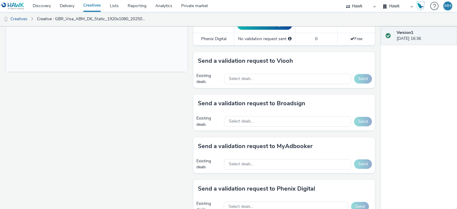
scroll to position [255, 0]
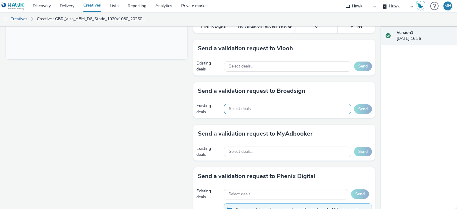
click at [261, 109] on div "Select deals..." at bounding box center [287, 109] width 127 height 10
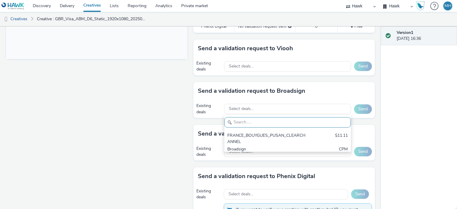
scroll to position [0, 0]
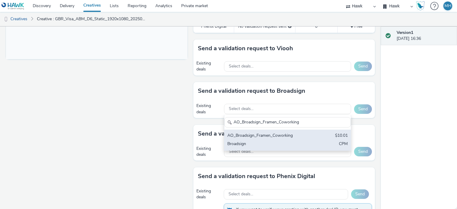
type input "AO_Broadsign_Framen_Coworking"
click at [264, 133] on div "AO_Broadsign_Framen_Coworking" at bounding box center [266, 136] width 79 height 7
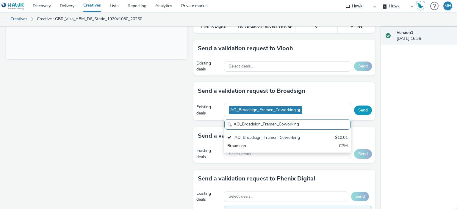
click at [364, 108] on button "Send" at bounding box center [363, 111] width 18 height 10
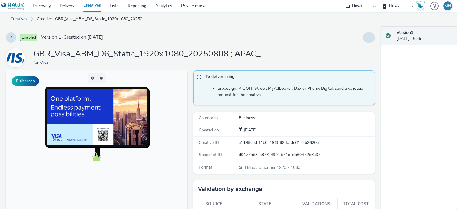
click at [98, 9] on link "Creatives" at bounding box center [92, 6] width 26 height 12
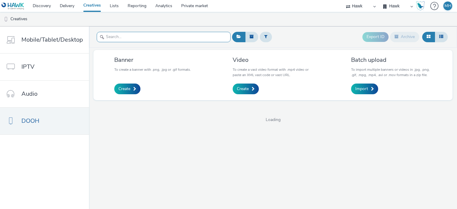
click at [170, 39] on input "text" at bounding box center [164, 37] width 134 height 10
paste input "GBR_Visa_ABM_D6_Static_1920x1080_20250808 ; APAC_NewAnthem_QR"
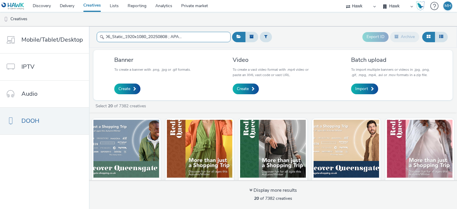
type input "GBR_Visa_ABM_D6_Static_1920x1080_20250808 ; APAC_NewAnthem_QR"
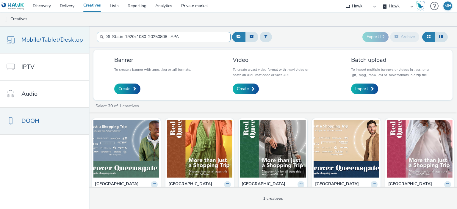
scroll to position [0, 0]
drag, startPoint x: 224, startPoint y: 37, endPoint x: 68, endPoint y: 34, distance: 155.3
click at [68, 34] on div "Mobile/Tablet/Desktop IPTV Audio DOOH GBR_Visa_ABM_D6_Static_1920x1080_20250808…" at bounding box center [228, 117] width 457 height 183
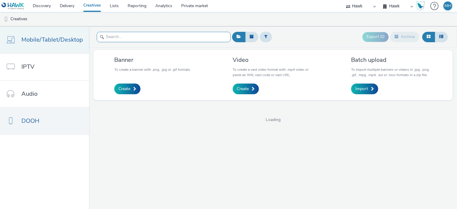
paste input "GBR_Visa_ABM_D6_Static_1920x1080_20250808 ; APAC_NewAnthem_QR"
type input "GBR_Visa_ABM_D6_Static_1920x1080_20250808 ; APAC_NewAnthem_QR"
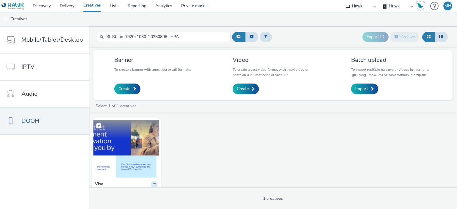
click at [117, 143] on img at bounding box center [126, 149] width 66 height 58
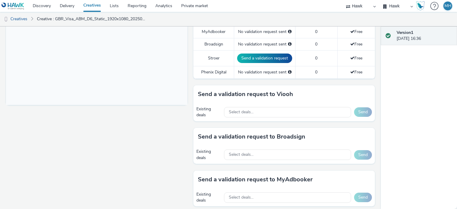
scroll to position [211, 0]
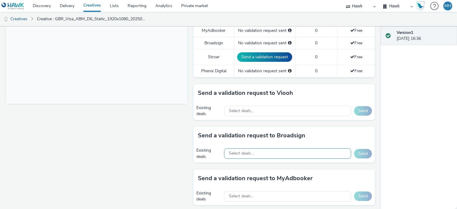
click at [302, 152] on div "Select deals..." at bounding box center [287, 153] width 127 height 10
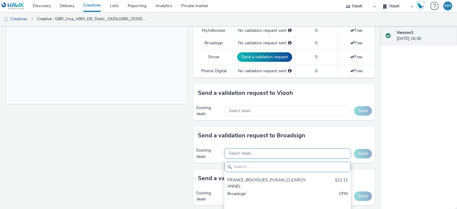
paste input "AO_Broadsign_Framen_Coworking"
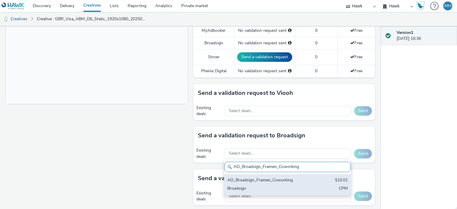
type input "AO_Broadsign_Framen_Coworking"
click at [306, 178] on div "AO_Broadsign_Framen_Coworking $10.01 Broadsign CPM" at bounding box center [287, 184] width 126 height 21
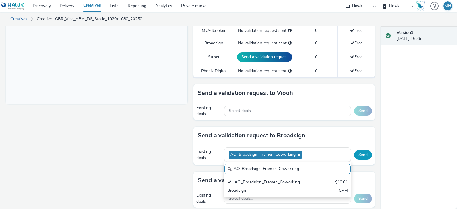
click at [358, 153] on button "Send" at bounding box center [363, 155] width 18 height 10
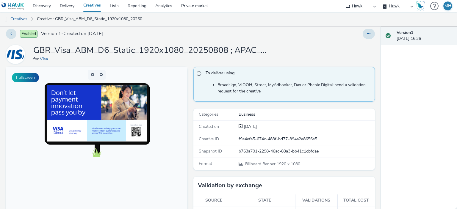
scroll to position [0, 0]
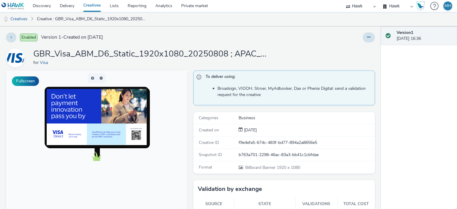
click at [95, 7] on link "Creatives" at bounding box center [92, 6] width 26 height 12
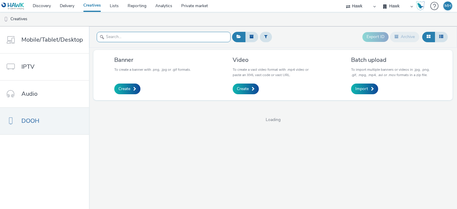
click at [152, 36] on input "text" at bounding box center [164, 37] width 134 height 10
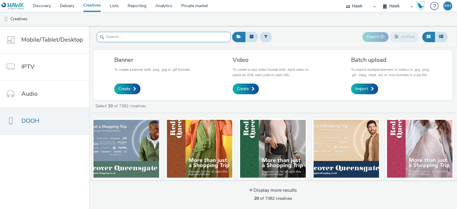
paste input "GBR_Visa_ABM_D6_Static_1920x1080_20250808 ; APAC_RetailBank_QR"
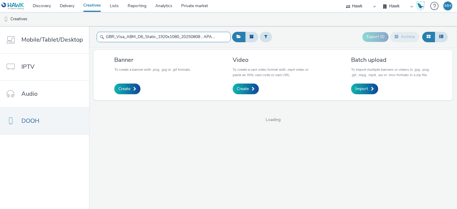
scroll to position [0, 32]
type input "GBR_Visa_ABM_D6_Static_1920x1080_20250808 ; APAC_RetailBank_QR"
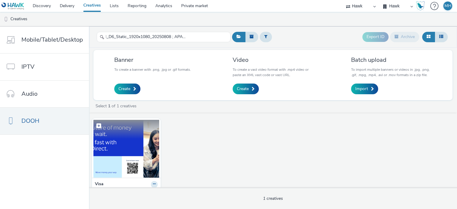
click at [134, 160] on img at bounding box center [126, 149] width 66 height 58
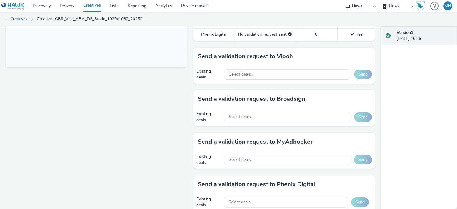
scroll to position [244, 0]
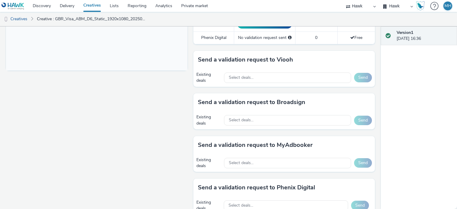
click at [314, 112] on div "Existing deals Select deals... Send" at bounding box center [283, 120] width 181 height 18
click at [298, 123] on div "Select deals..." at bounding box center [287, 120] width 127 height 10
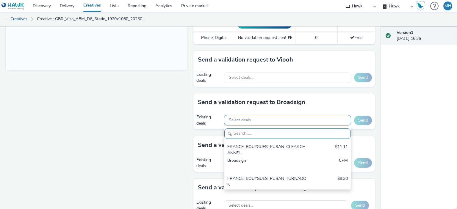
scroll to position [0, 0]
paste input "AO_Broadsign_Framen_Coworking"
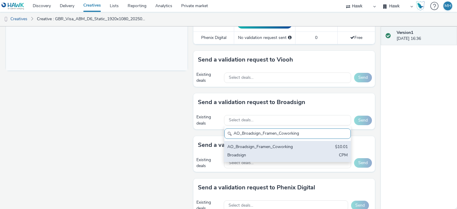
type input "AO_Broadsign_Framen_Coworking"
click at [300, 144] on div "AO_Broadsign_Framen_Coworking" at bounding box center [266, 147] width 79 height 7
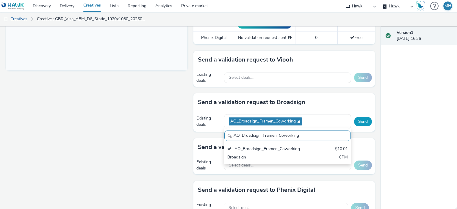
click at [363, 117] on button "Send" at bounding box center [363, 122] width 18 height 10
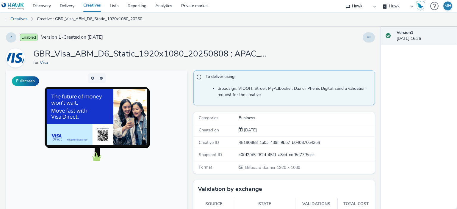
click at [96, 8] on link "Creatives" at bounding box center [92, 6] width 26 height 12
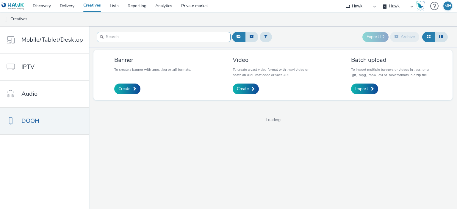
click at [131, 36] on input "text" at bounding box center [164, 37] width 134 height 10
paste input "GBR_Visa_ABM_D6_Static_1920x1080_5"_20250808 ; APAC_MakingPayments_QR"
type input "GBR_Visa_ABM_D6_Static_1920x1080_5"_20250808 ; APAC_MakingPayments_QR"
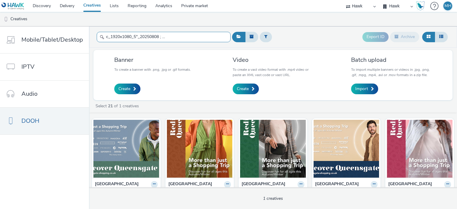
click at [213, 39] on input "GBR_Visa_ABM_D6_Static_1920x1080_5"_20250808 ; APAC_MakingPayments_QR" at bounding box center [164, 37] width 134 height 10
click at [100, 37] on icon at bounding box center [102, 37] width 5 height 5
drag, startPoint x: 105, startPoint y: 36, endPoint x: 238, endPoint y: 49, distance: 133.8
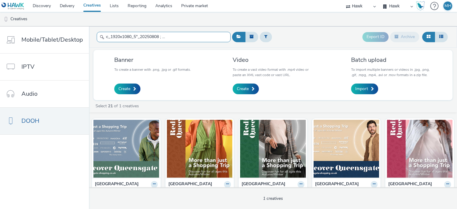
click at [238, 49] on div "GBR_Visa_ABM_D6_Static_1920x1080_5"_20250808 ; APAC_MakingPayments_QR Export ID…" at bounding box center [273, 117] width 368 height 183
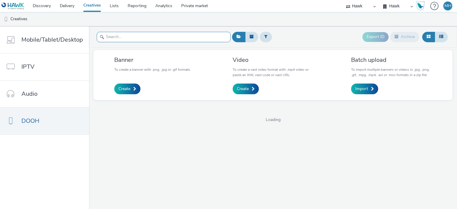
paste input "GBR_Visa_ABM_D6_Static_1920x1080_5"_20250808 ; APAC_MakingPayments_QR"
type input "GBR_Visa_ABM_D6_Static_1920x1080_5"_20250808 ; APAC_MakingPayments_QR"
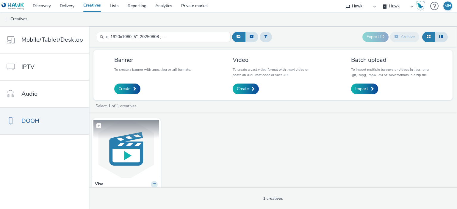
click at [132, 163] on img at bounding box center [126, 149] width 66 height 58
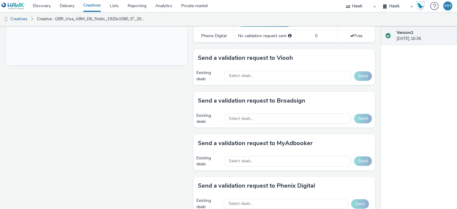
scroll to position [263, 0]
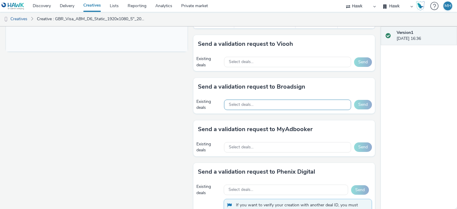
click at [296, 100] on div "Select deals..." at bounding box center [287, 105] width 127 height 10
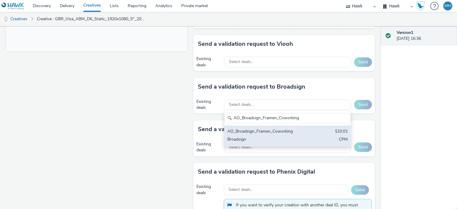
type input "AO_Broadsign_Framen_Coworking"
click at [298, 137] on div "Broadsign" at bounding box center [266, 140] width 79 height 7
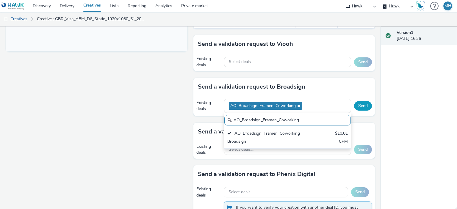
click at [360, 103] on button "Send" at bounding box center [363, 106] width 18 height 10
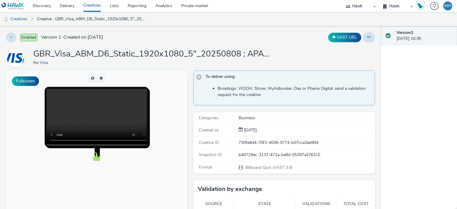
click at [97, 7] on link "Creatives" at bounding box center [92, 6] width 26 height 12
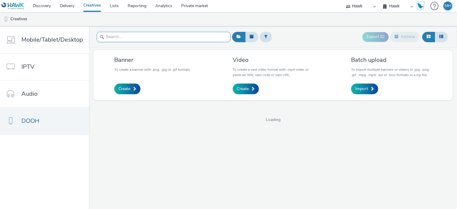
click at [134, 33] on input "text" at bounding box center [164, 37] width 134 height 10
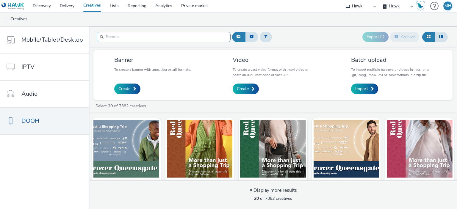
paste input "GBR_Visa_ABM_D6_Static_1920x1080_5"_20250808 ; APAC_NewAnthem_QR"
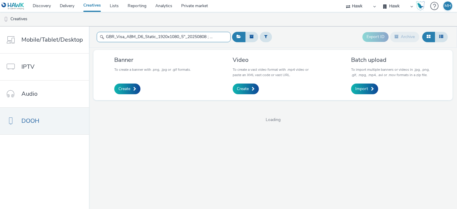
scroll to position [0, 41]
type input "GBR_Visa_ABM_D6_Static_1920x1080_5"_20250808 ; APAC_NewAnthem_QR"
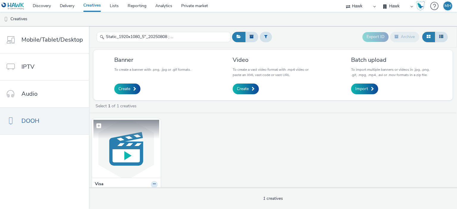
click at [128, 168] on img at bounding box center [126, 149] width 66 height 58
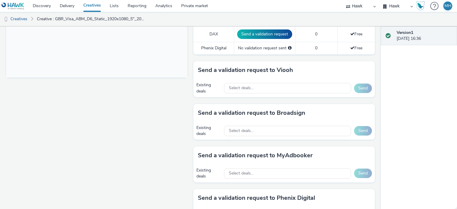
scroll to position [255, 0]
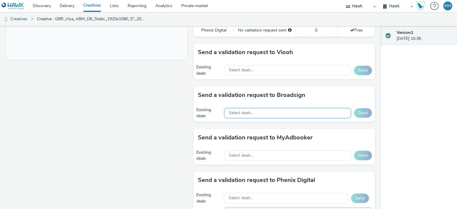
click at [255, 114] on div "Select deals..." at bounding box center [287, 113] width 127 height 10
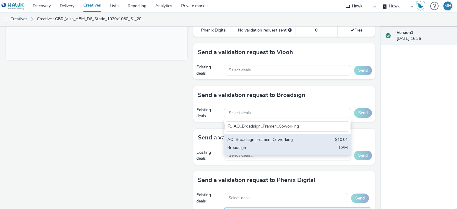
type input "AO_Broadsign_Framen_Coworking"
click at [270, 143] on div "AO_Broadsign_Framen_Coworking $10.01 Broadsign CPM" at bounding box center [287, 144] width 126 height 21
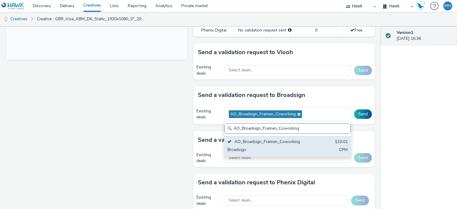
click at [270, 143] on div "AO_Broadsign_Framen_Coworking" at bounding box center [266, 142] width 79 height 7
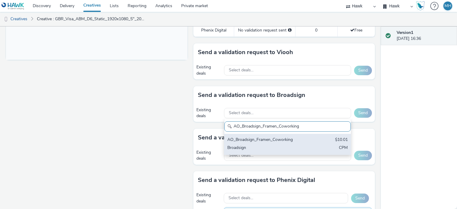
click at [270, 143] on div "AO_Broadsign_Framen_Coworking $10.01 Broadsign CPM" at bounding box center [287, 144] width 126 height 21
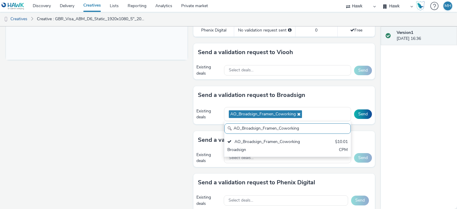
click at [339, 87] on div "Send a validation request to Broadsign" at bounding box center [283, 95] width 181 height 18
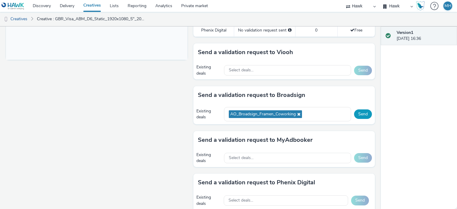
click at [359, 115] on button "Send" at bounding box center [363, 114] width 18 height 10
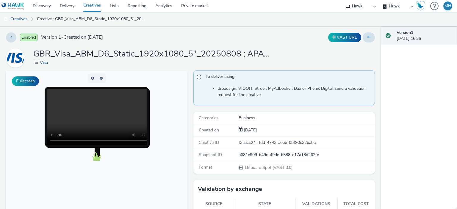
click at [91, 1] on link "Creatives" at bounding box center [92, 6] width 26 height 12
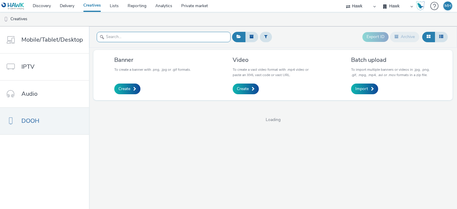
click at [120, 32] on input "text" at bounding box center [164, 37] width 134 height 10
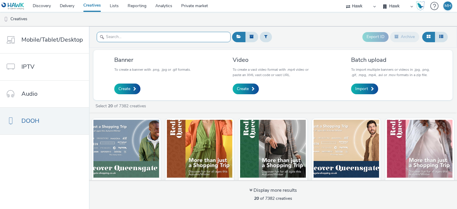
paste input "GBR_Visa_ABM_D6_Static_1920x1080_5"_20250808 ; APAC_RetailBank_QR"
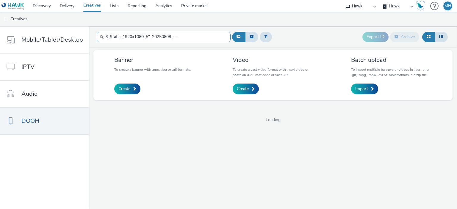
type input "GBR_Visa_ABM_D6_Static_1920x1080_5"_20250808 ; APAC_RetailBank_QR"
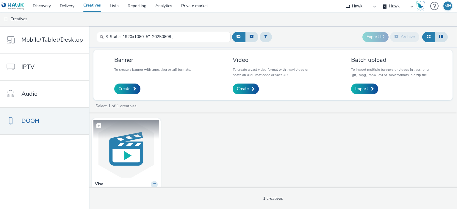
click at [105, 146] on img at bounding box center [126, 149] width 66 height 58
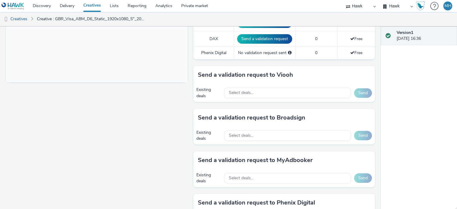
scroll to position [226, 0]
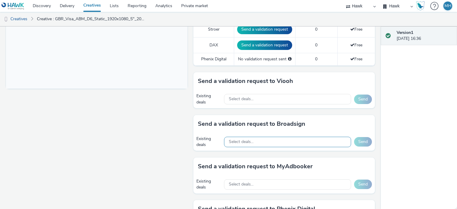
click at [259, 137] on div "Select deals..." at bounding box center [287, 142] width 127 height 10
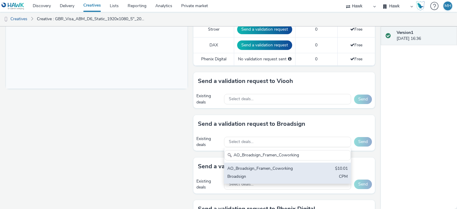
type input "AO_Broadsign_Framen_Coworking"
click at [263, 172] on div "AO_Broadsign_Framen_Coworking $10.01 Broadsign CPM" at bounding box center [287, 173] width 126 height 21
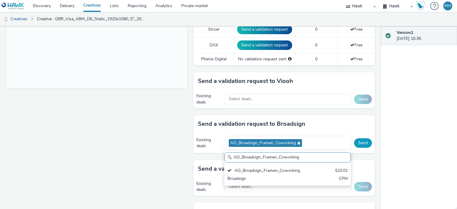
click at [357, 146] on button "Send" at bounding box center [363, 143] width 18 height 10
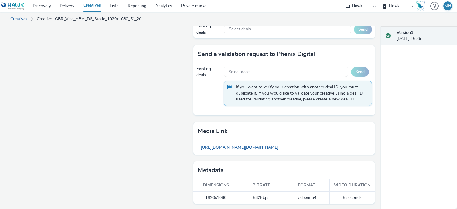
scroll to position [0, 0]
